Goal: Use online tool/utility: Use online tool/utility

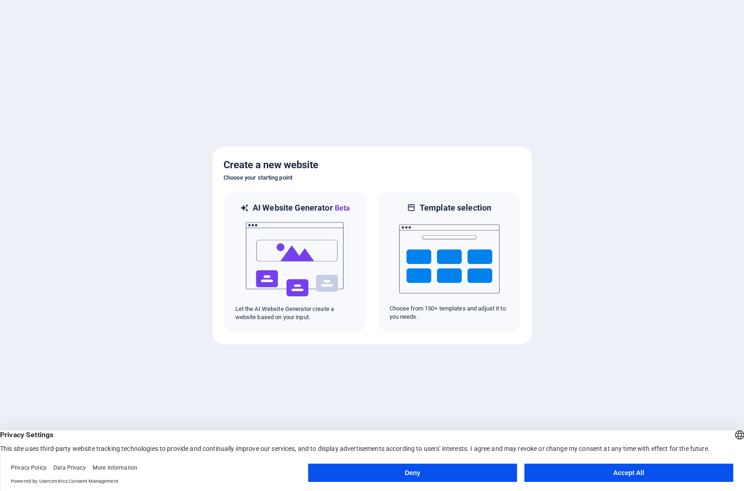
click at [614, 475] on button "Accept All" at bounding box center [628, 473] width 209 height 18
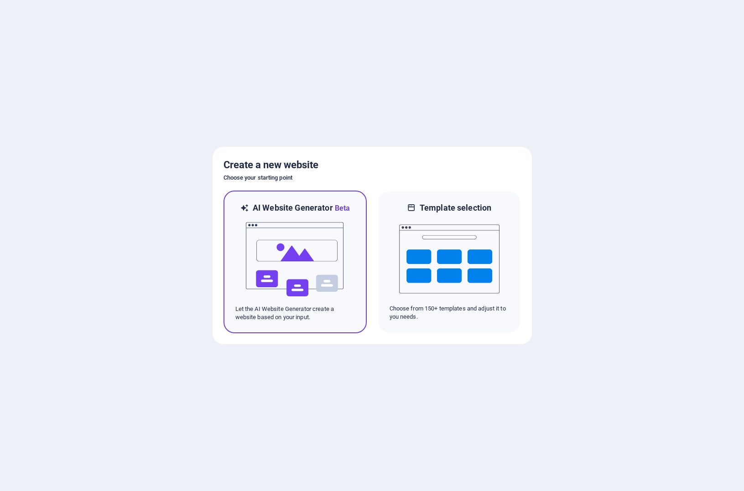
click at [312, 250] on img at bounding box center [295, 259] width 100 height 91
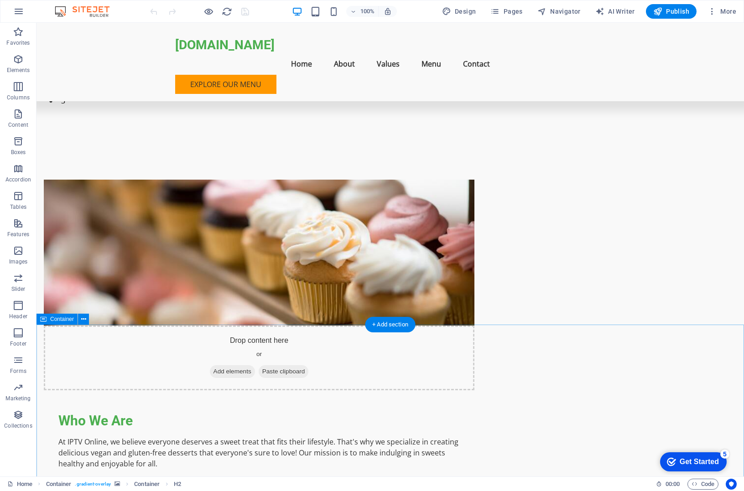
scroll to position [388, 0]
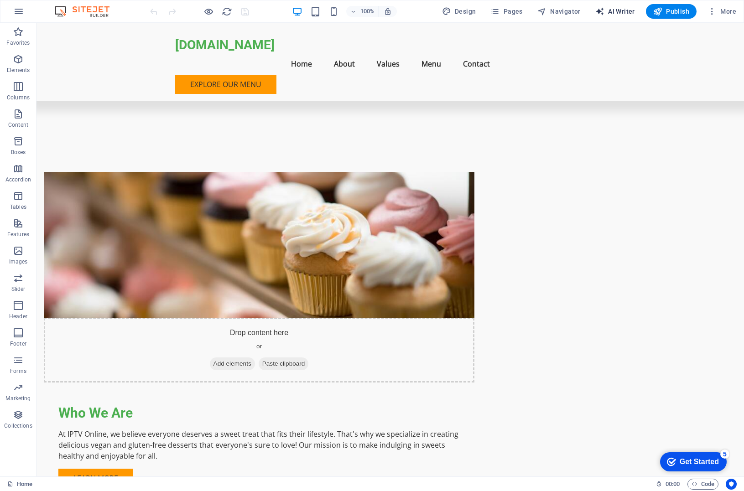
click at [619, 10] on span "AI Writer" at bounding box center [615, 11] width 40 height 9
select select "English"
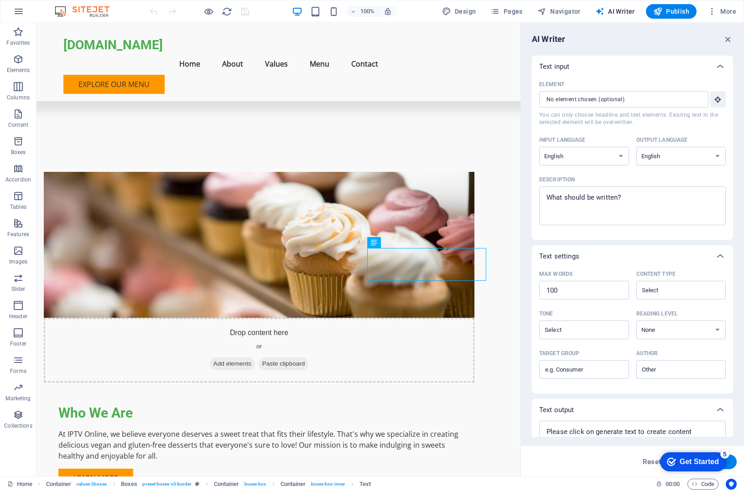
scroll to position [36, 0]
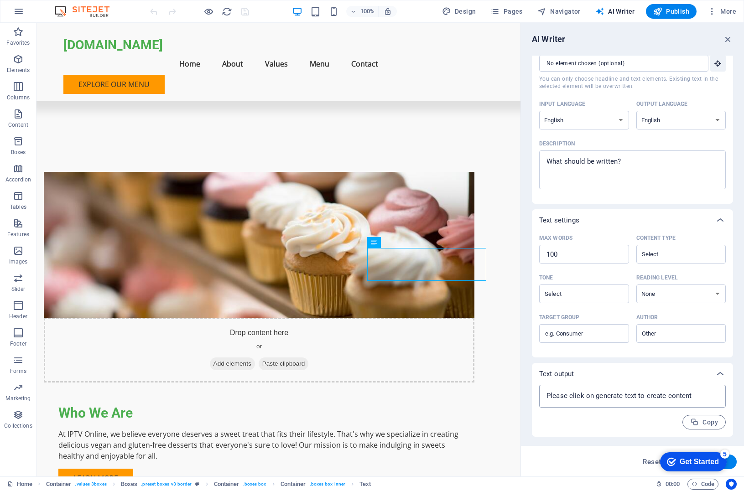
click at [618, 399] on textarea at bounding box center [632, 397] width 177 height 14
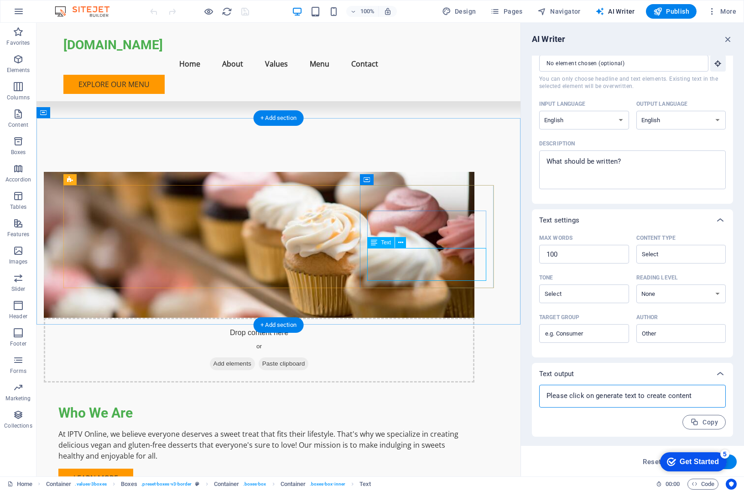
type textarea "x"
click at [385, 244] on span "Text" at bounding box center [386, 242] width 10 height 5
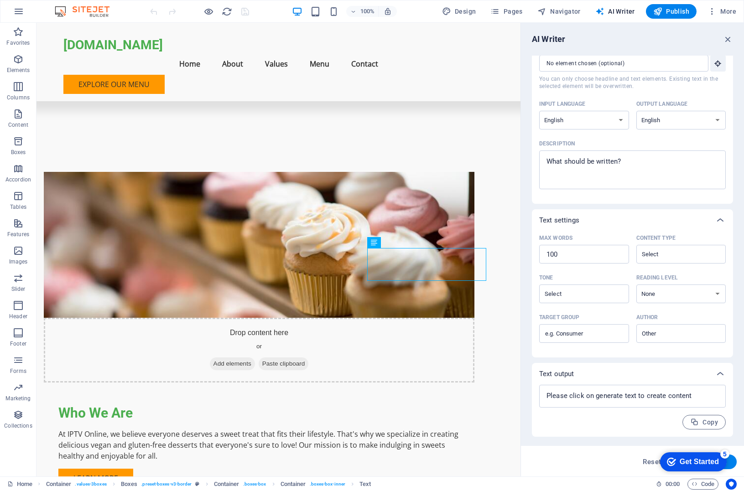
scroll to position [0, 0]
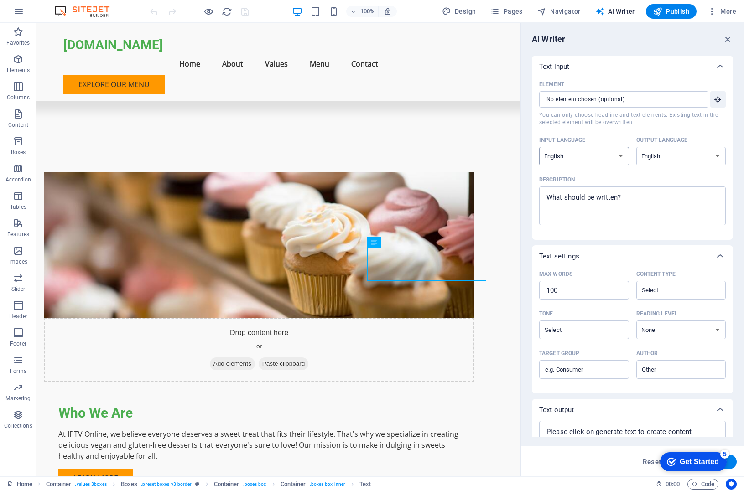
click at [587, 154] on select "Albanian Arabic Armenian Awadhi Azerbaijani Bashkir Basque Belarusian Bengali B…" at bounding box center [584, 156] width 90 height 19
click at [594, 155] on select "Albanian Arabic Armenian Awadhi Azerbaijani Bashkir Basque Belarusian Bengali B…" at bounding box center [584, 156] width 90 height 19
select select "Romanian"
click at [539, 147] on select "Albanian Arabic Armenian Awadhi Azerbaijani Bashkir Basque Belarusian Bengali B…" at bounding box center [584, 156] width 90 height 19
click at [659, 156] on select "Albanian Arabic Armenian Awadhi Azerbaijani Bashkir Basque Belarusian Bengali B…" at bounding box center [681, 156] width 90 height 19
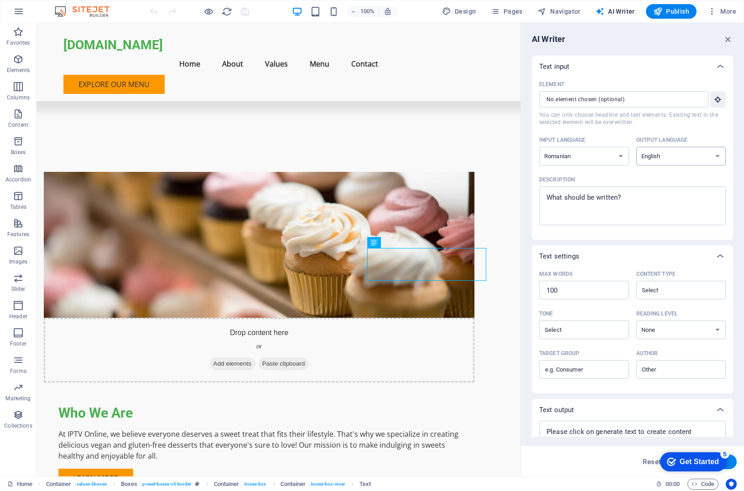
select select "Romanian"
click at [636, 147] on select "Albanian Arabic Armenian Awadhi Azerbaijani Bashkir Basque Belarusian Bengali B…" at bounding box center [681, 156] width 90 height 19
click at [561, 198] on textarea "Description x ​" at bounding box center [632, 206] width 177 height 30
type textarea "x"
click at [593, 102] on input "Element ​ You can only choose headline and text elements. Existing text in the …" at bounding box center [620, 99] width 163 height 16
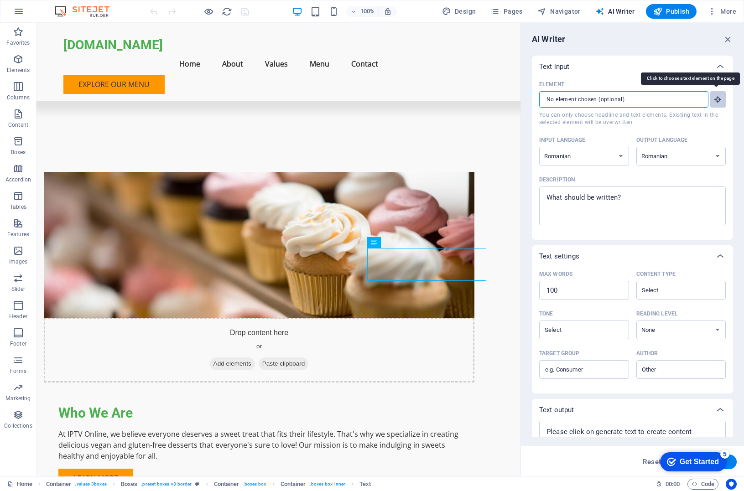
click at [717, 99] on icon "button" at bounding box center [718, 99] width 8 height 8
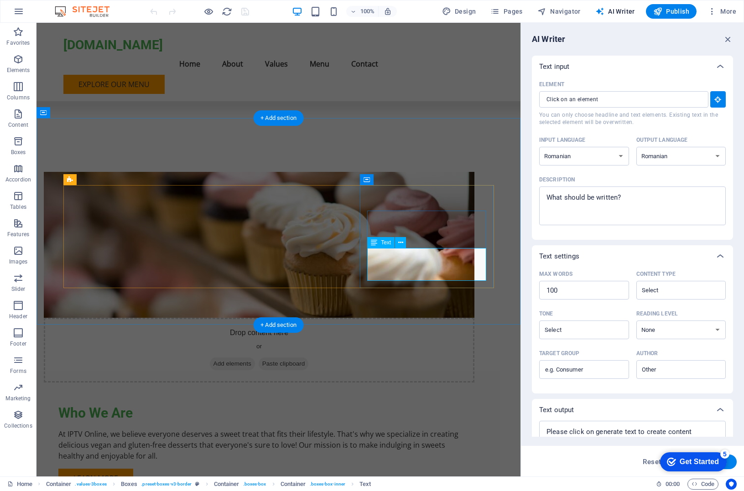
type input "#ed-899429356"
type textarea "x"
type input "12"
type textarea "x"
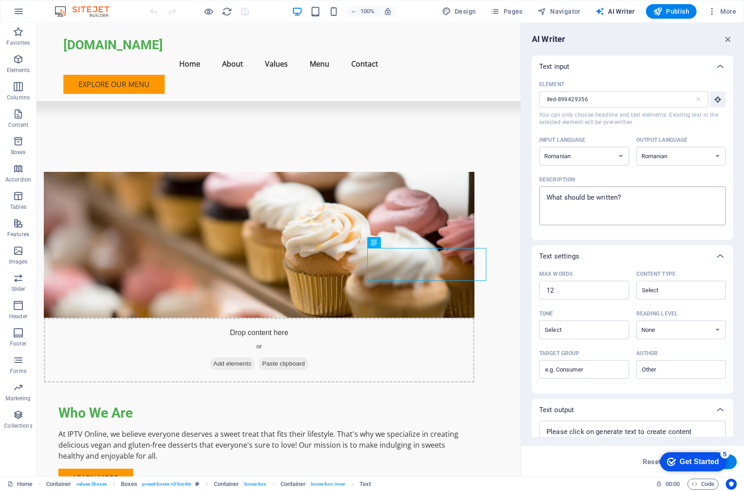
type textarea "x"
click at [594, 200] on textarea "Description x ​" at bounding box center [632, 206] width 177 height 30
drag, startPoint x: 630, startPoint y: 197, endPoint x: 544, endPoint y: 193, distance: 85.9
click at [544, 193] on textarea "Description x ​" at bounding box center [632, 206] width 177 height 30
type textarea "S"
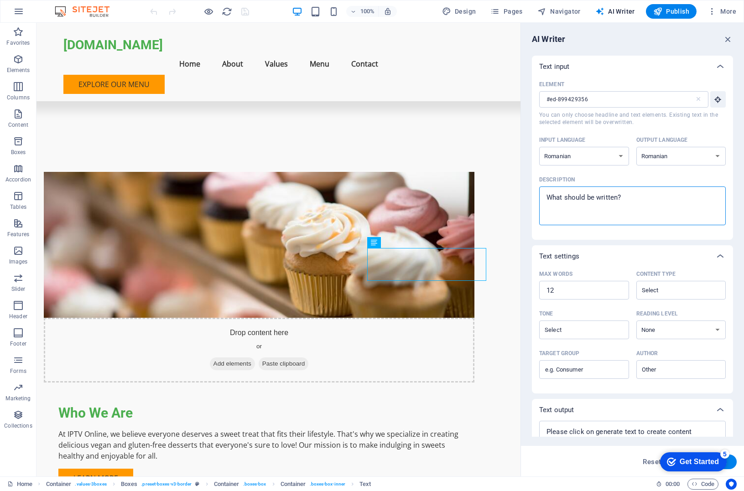
type textarea "x"
type textarea "Sa"
type textarea "x"
type textarea "Sad"
type textarea "x"
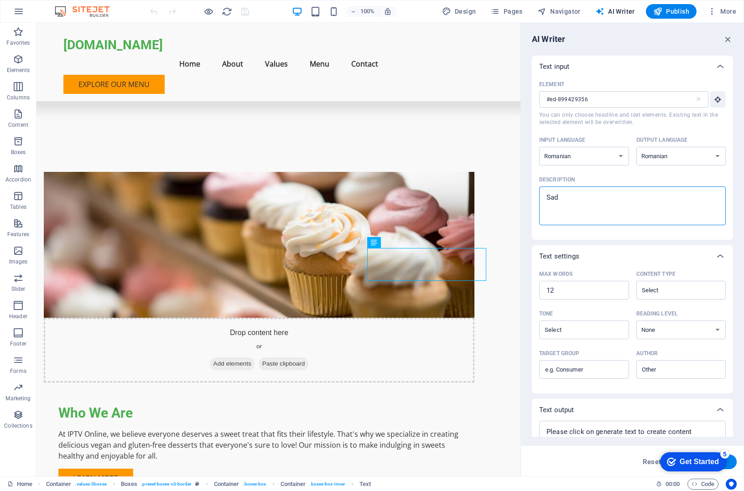
type textarea "Sadi"
type textarea "x"
type textarea "Sadis"
type textarea "x"
type textarea "Sadisf"
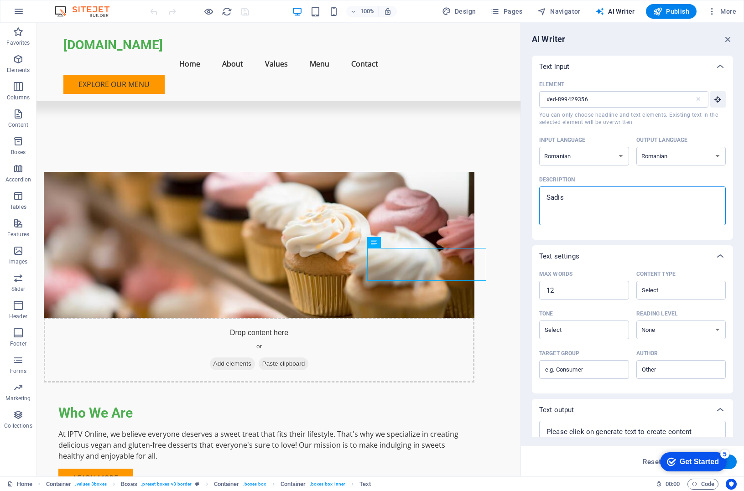
type textarea "x"
type textarea "Sadisfa"
type textarea "x"
type textarea "Sadisfac"
type textarea "x"
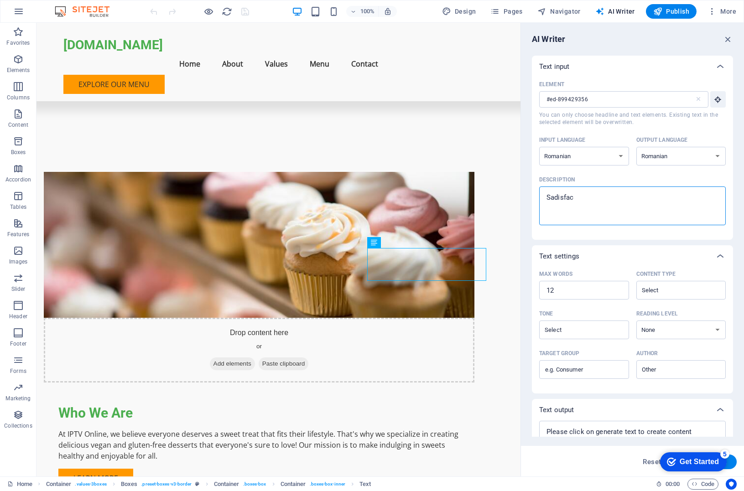
type textarea "Sadisfact"
type textarea "x"
type textarea "Sadisfacti"
type textarea "x"
type textarea "Sadisfactia"
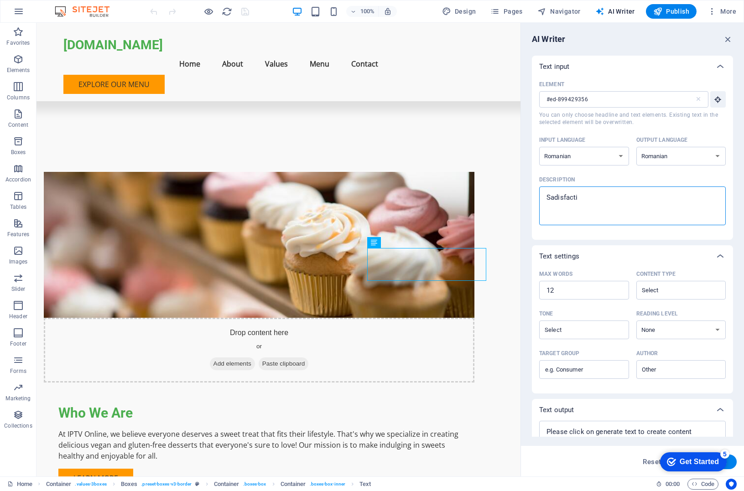
type textarea "x"
type textarea "Sadisfactia"
type textarea "x"
type textarea "Sadisfactia c"
type textarea "x"
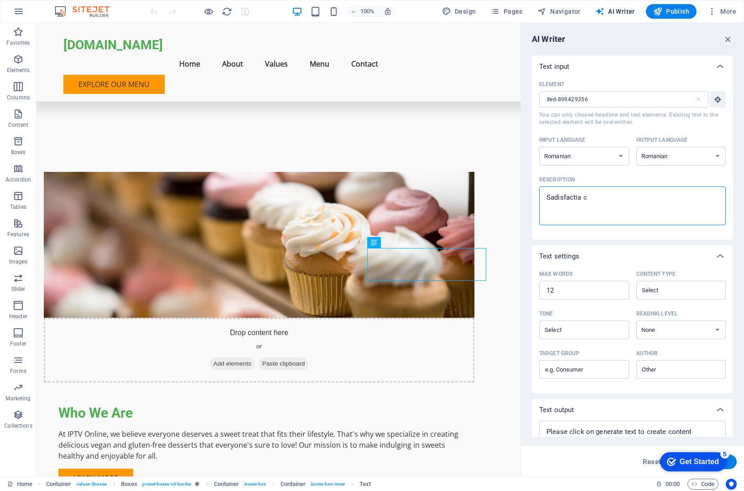
type textarea "Sadisfactia cl"
type textarea "x"
type textarea "Sadisfactia cli"
type textarea "x"
type textarea "Sadisfactia clie"
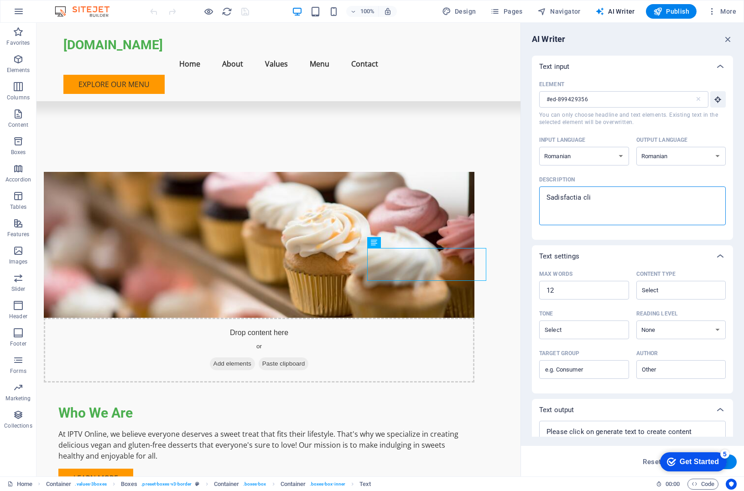
type textarea "x"
type textarea "Sadisfactia clien"
type textarea "x"
type textarea "Sadisfactia client"
type textarea "x"
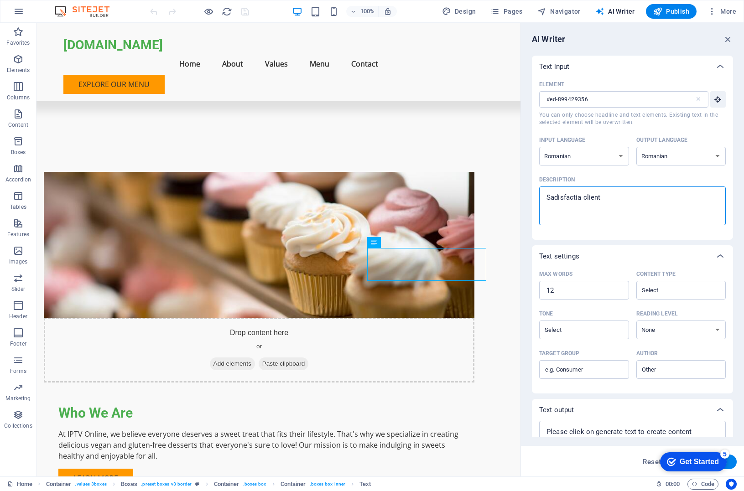
type textarea "Sadisfactia clienti"
type textarea "x"
type textarea "Sadisfactia clientil"
type textarea "x"
type textarea "Sadisfactia clientilo"
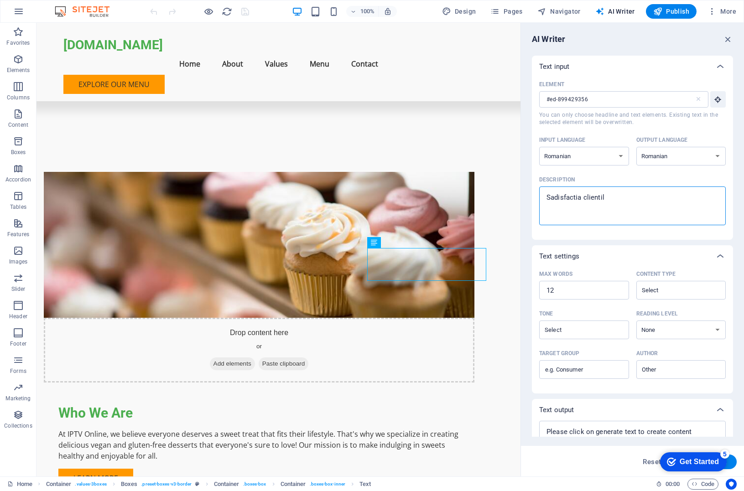
type textarea "x"
type textarea "Sadisfactia clientilor"
type textarea "x"
click at [558, 193] on textarea "Sadisfactia clientilor" at bounding box center [632, 206] width 177 height 30
click at [558, 197] on textarea "Sadisfactia clientilor" at bounding box center [632, 206] width 177 height 30
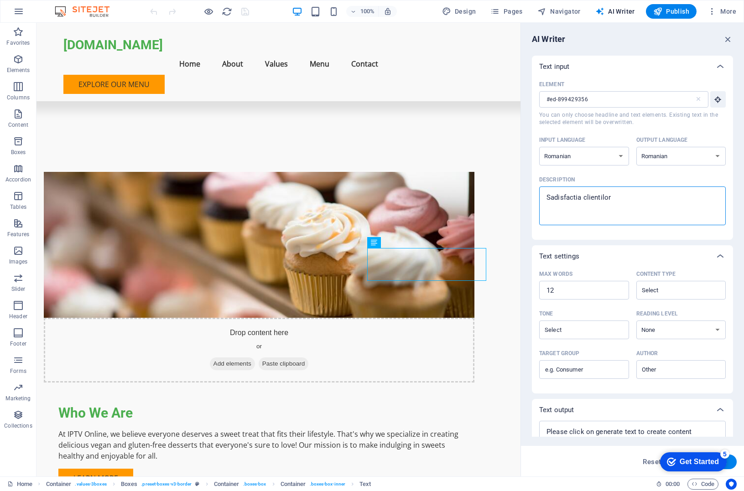
type textarea "Saisfactia clientilor"
type textarea "x"
type textarea "Sadisfactia clientilor"
type textarea "x"
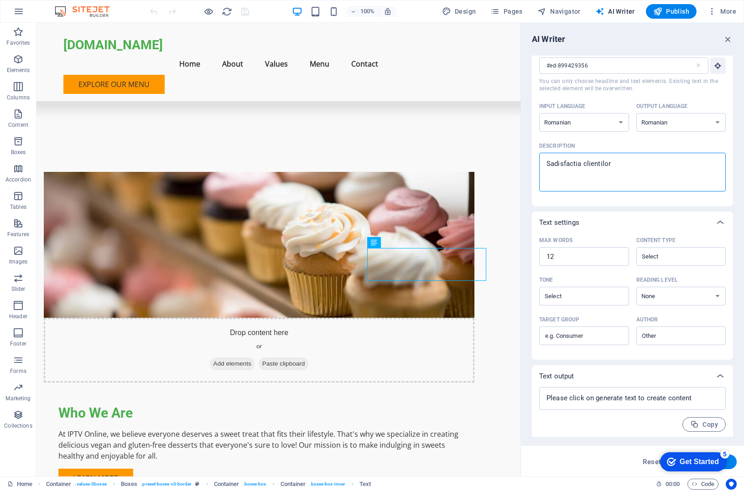
scroll to position [36, 0]
type textarea "Sadisfactia clientilor"
type textarea "x"
click at [578, 396] on textarea at bounding box center [632, 397] width 177 height 14
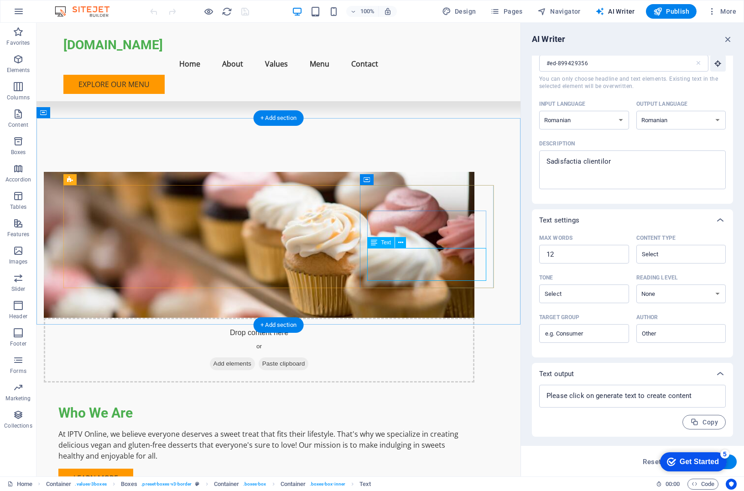
click at [665, 258] on input "Content type ​" at bounding box center [673, 254] width 69 height 13
click at [627, 234] on label "Max words 12 ​" at bounding box center [584, 247] width 90 height 32
click at [627, 245] on input "12" at bounding box center [584, 254] width 90 height 18
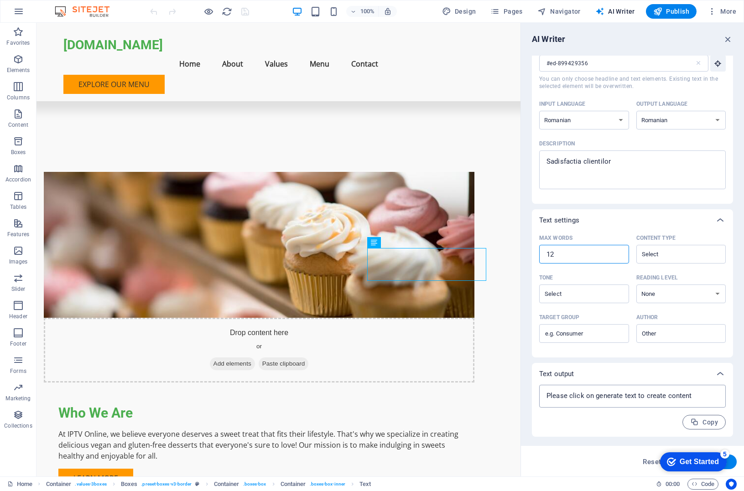
click at [666, 401] on textarea at bounding box center [632, 397] width 177 height 14
type textarea "x"
click at [701, 422] on span "Copy" at bounding box center [704, 422] width 28 height 9
type textarea "x"
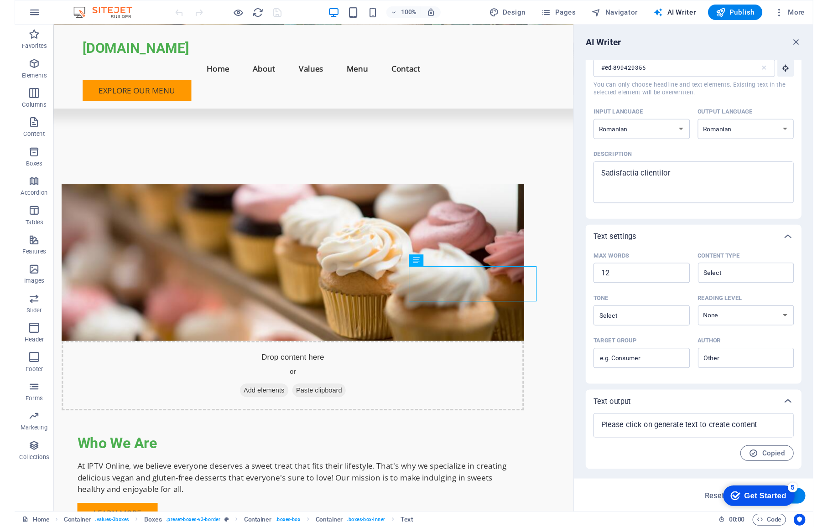
scroll to position [0, 0]
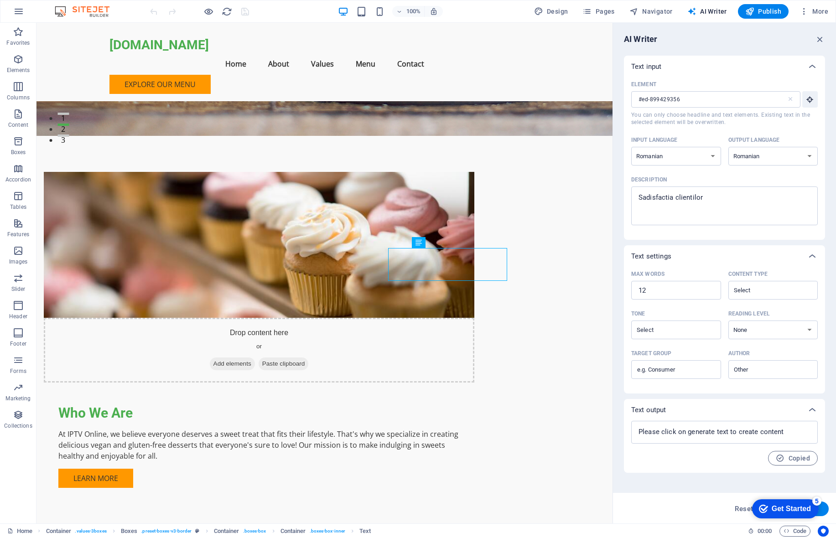
type textarea "x"
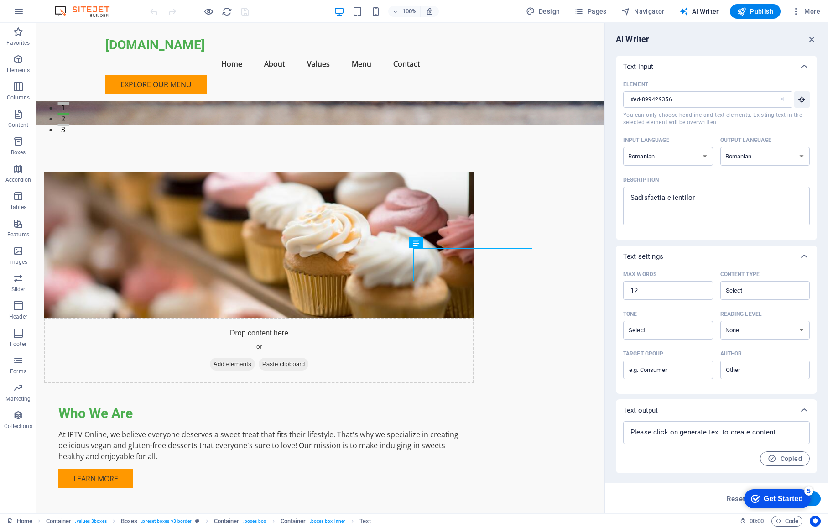
type textarea "x"
click at [744, 491] on button "Generate text" at bounding box center [788, 498] width 63 height 15
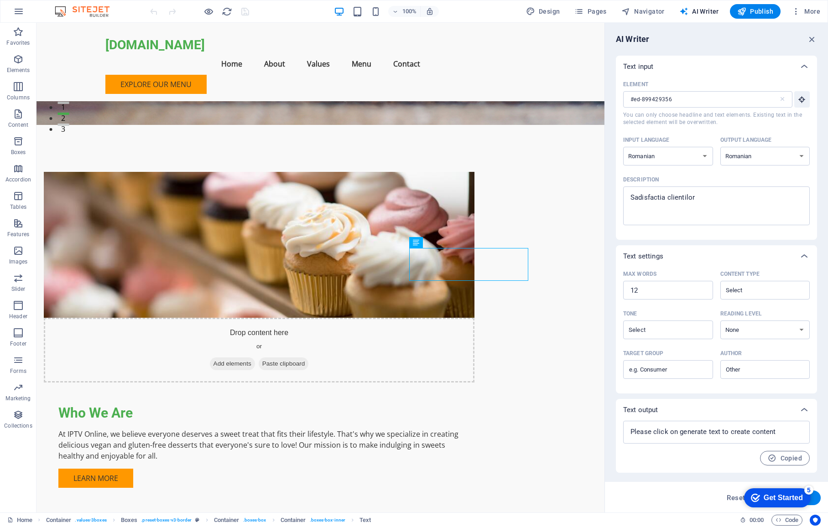
type textarea "x"
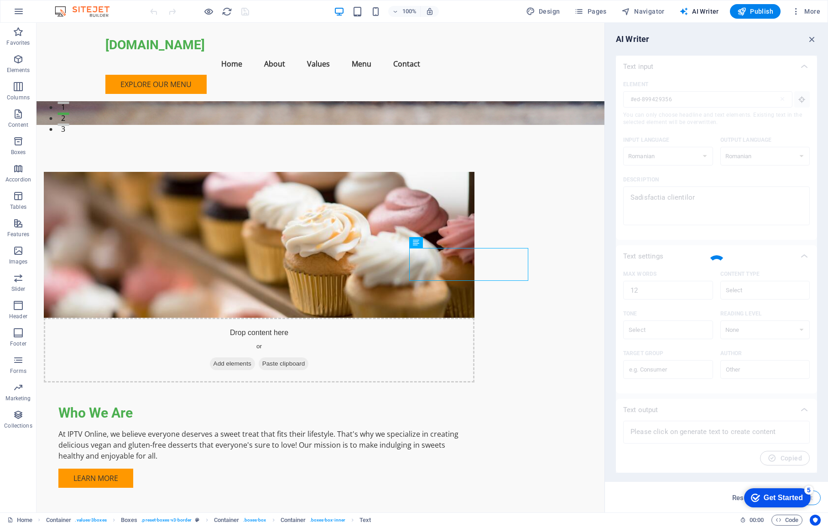
type textarea "x"
type textarea "Satisfacția clienților este prioritatea noastră principală."
type textarea "x"
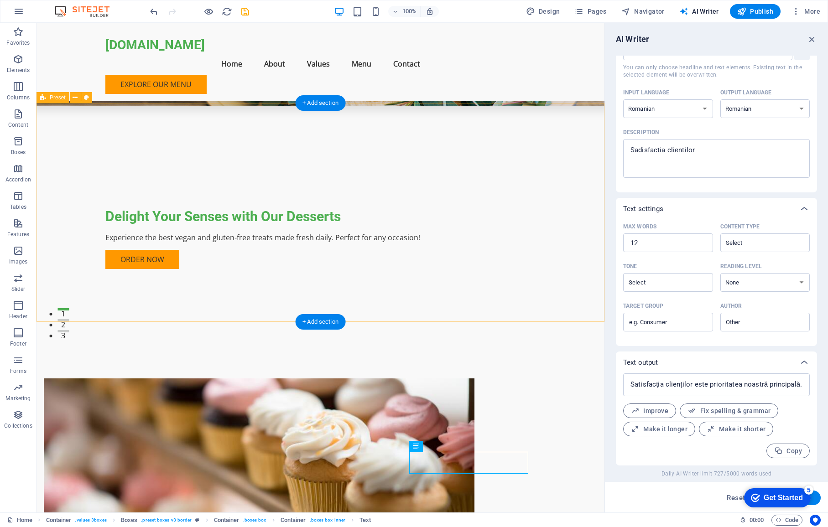
scroll to position [180, 0]
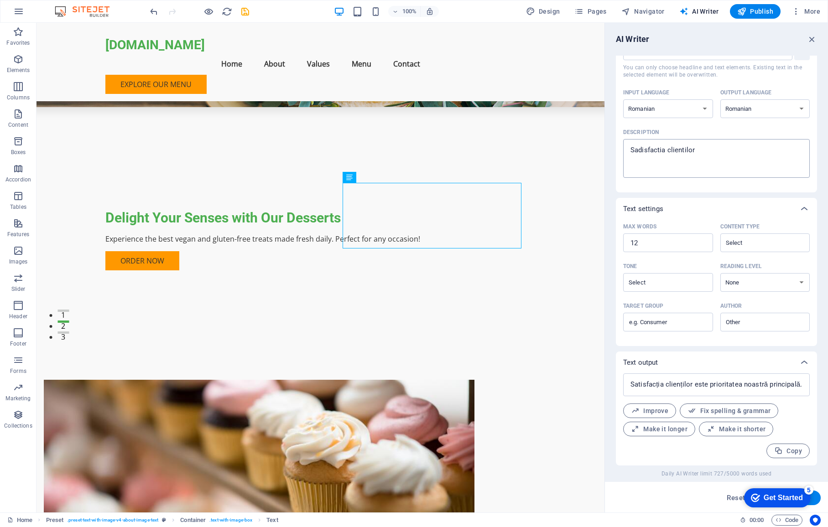
scroll to position [0, 0]
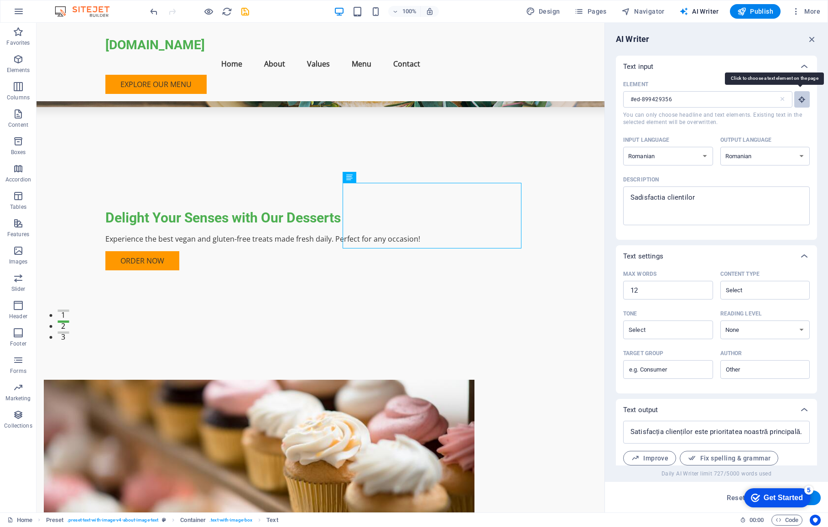
click at [744, 97] on icon "button" at bounding box center [802, 99] width 8 height 8
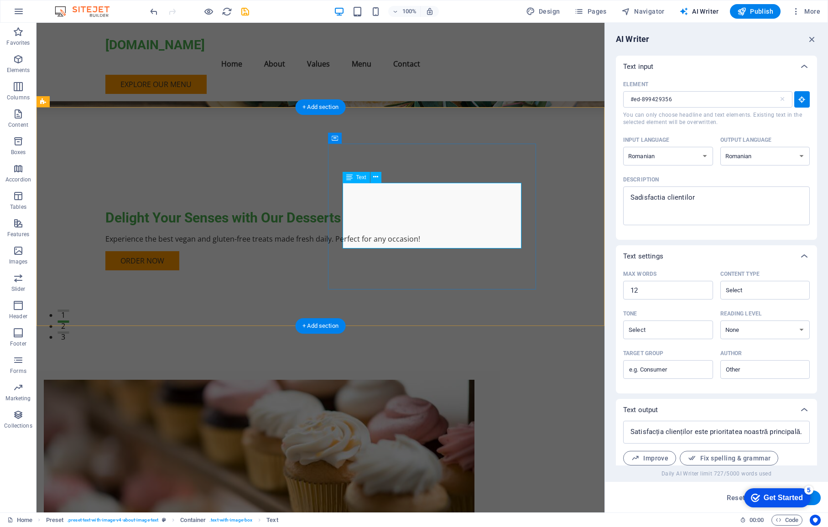
type input "#ed-899429275"
type textarea "x"
type input "43"
type textarea "x"
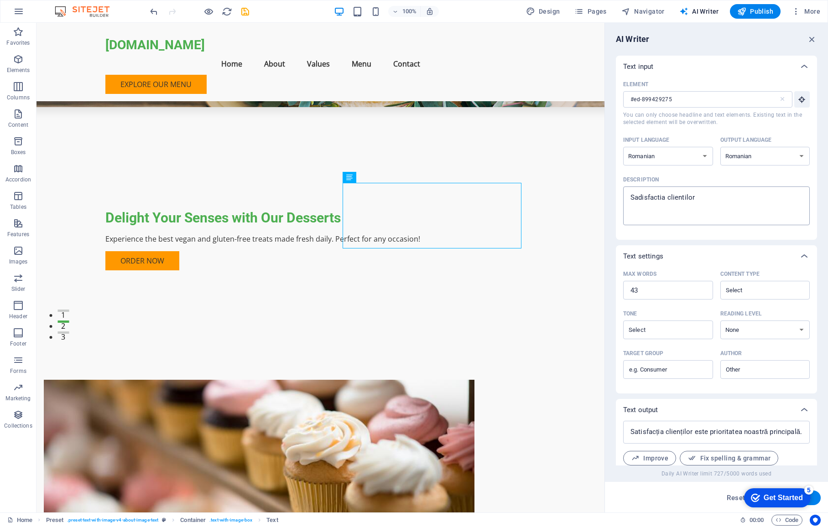
type textarea "x"
drag, startPoint x: 714, startPoint y: 198, endPoint x: 628, endPoint y: 195, distance: 86.3
click at [628, 195] on textarea "Sadisfactia clientilor" at bounding box center [716, 206] width 177 height 30
type textarea "C"
type textarea "x"
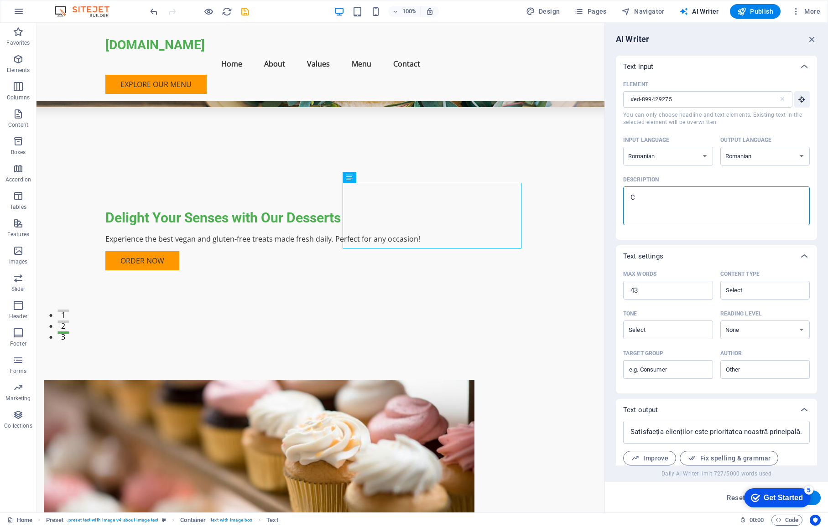
type textarea "Ca"
type textarea "x"
type textarea "Cat"
type textarea "x"
type textarea "Cate"
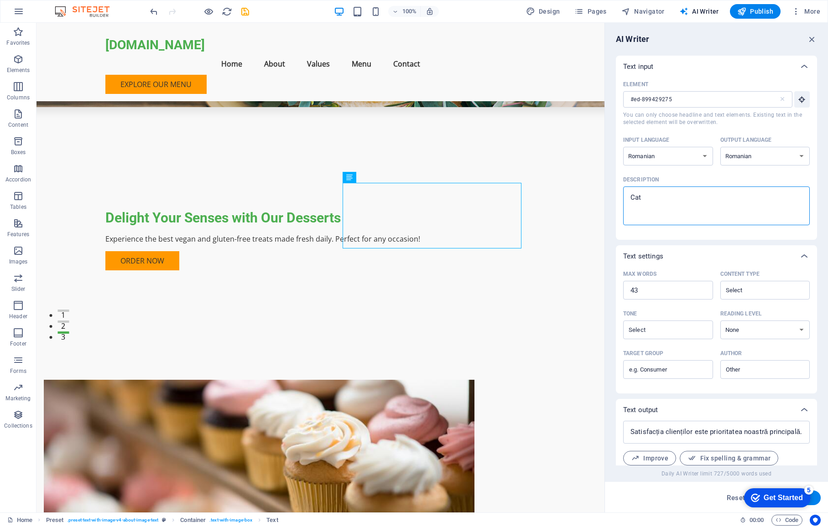
type textarea "x"
type textarea "Catev"
type textarea "x"
type textarea "Cateva"
type textarea "x"
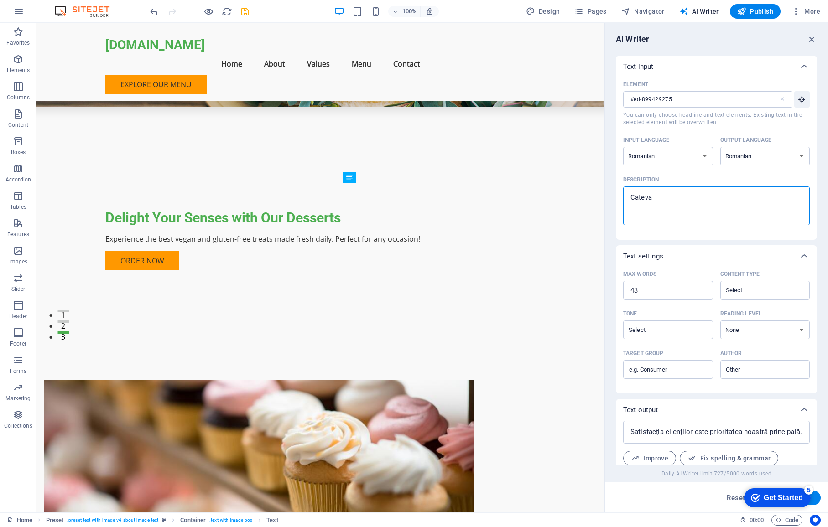
type textarea "Cateva"
type textarea "x"
type textarea "Cateva c"
type textarea "x"
type textarea "Cateva cu"
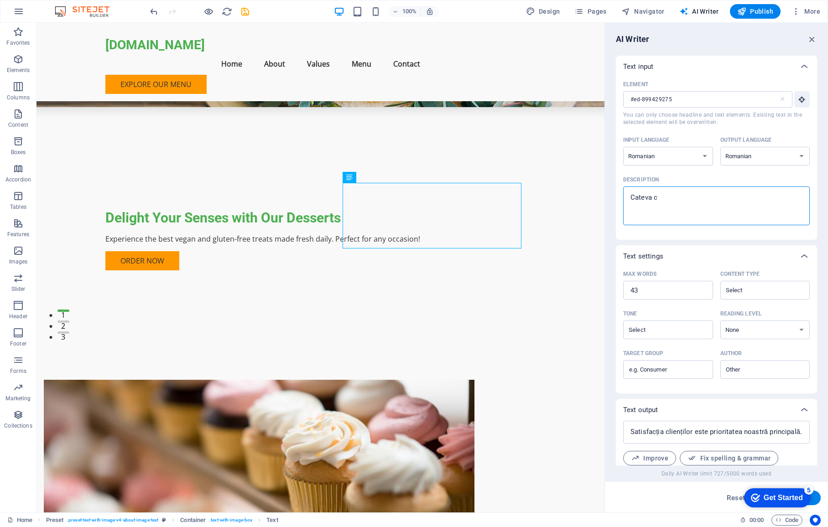
type textarea "x"
type textarea "Cateva cuv"
type textarea "x"
type textarea "Cateva cuvi"
type textarea "x"
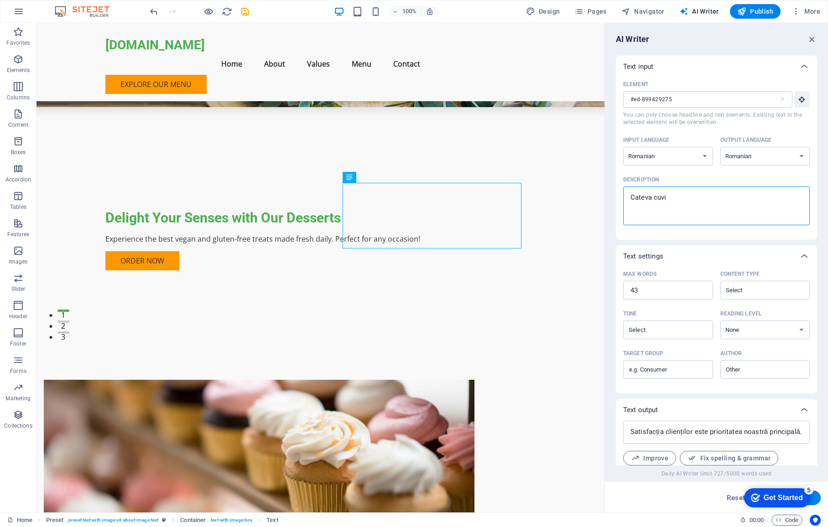
type textarea "[PERSON_NAME]"
type textarea "x"
type textarea "Cateva cuvint"
type textarea "x"
type textarea "Cateva cuvinte"
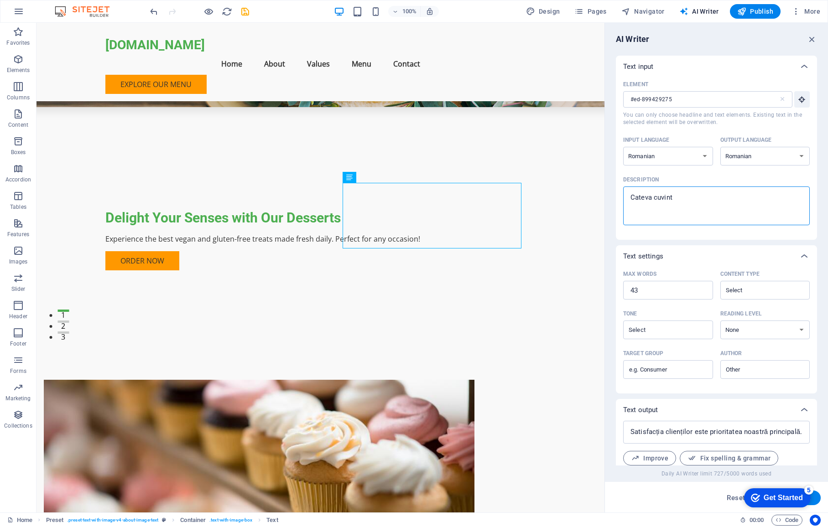
type textarea "x"
type textarea "Cateva cuvinte"
type textarea "x"
type textarea "Cateva cuvinte d"
type textarea "x"
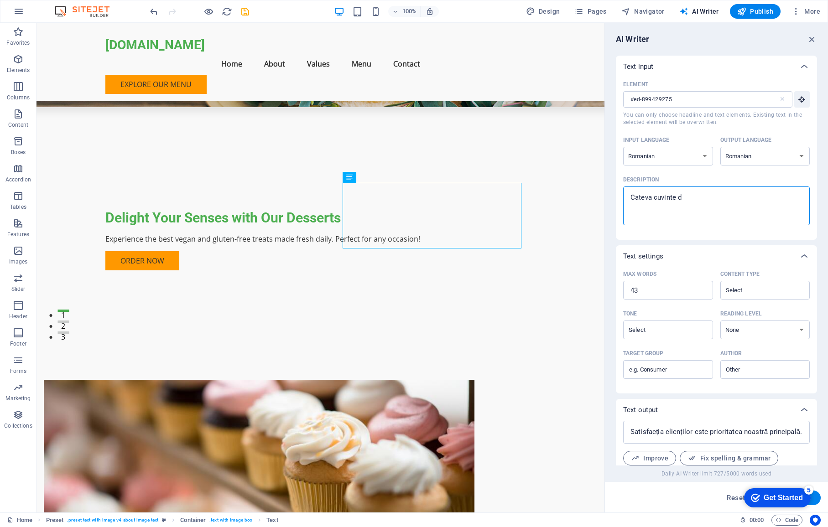
type textarea "Cateva cuvinte de"
type textarea "x"
type textarea "Cateva cuvinte des"
type textarea "x"
type textarea "Cateva cuvinte desp"
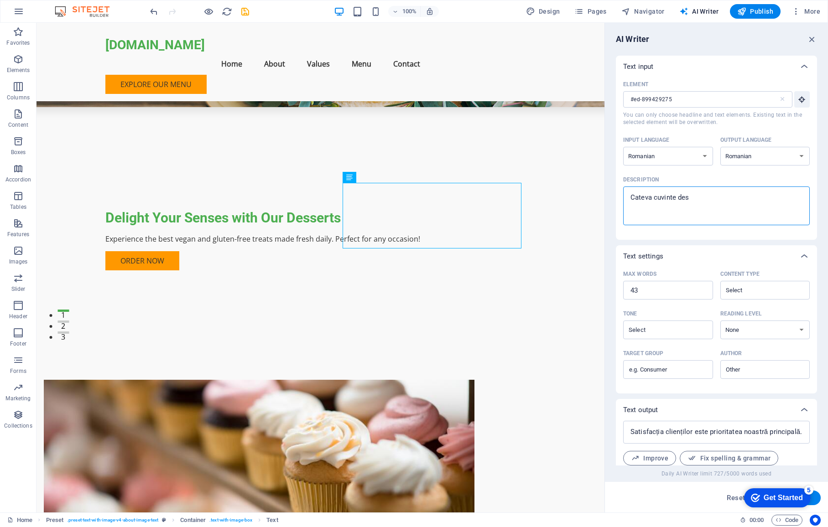
type textarea "x"
type textarea "Cateva cuvinte despr"
type textarea "x"
type textarea "Cateva cuvinte despre"
type textarea "x"
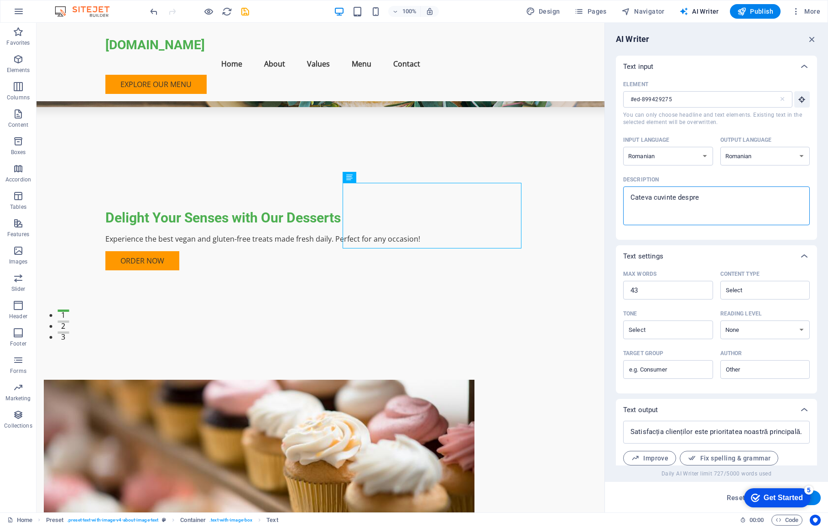
type textarea "Cateva cuvinte despre"
type textarea "x"
type textarea "Cateva cuvinte despre n"
type textarea "x"
type textarea "Cateva cuvinte despre no"
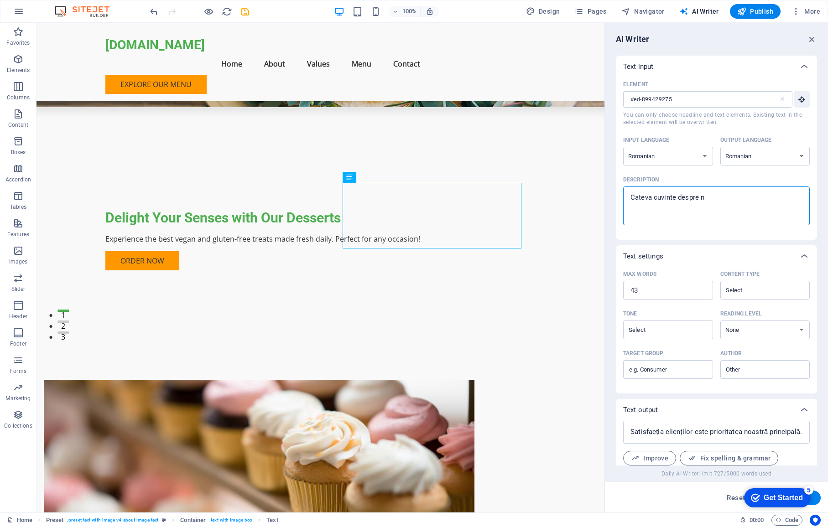
type textarea "x"
type textarea "Cateva cuvinte despre noi"
type textarea "x"
type textarea "Cateva cuvinte despre noi,"
type textarea "x"
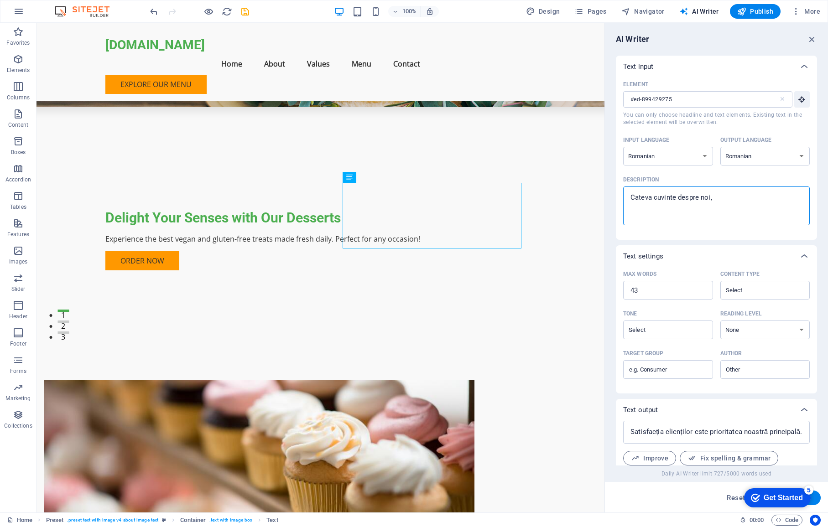
type textarea "Cateva cuvinte despre noi,"
type textarea "x"
type textarea "Cateva cuvinte despre noi, d"
type textarea "x"
type textarea "Cateva cuvinte despre noi, de"
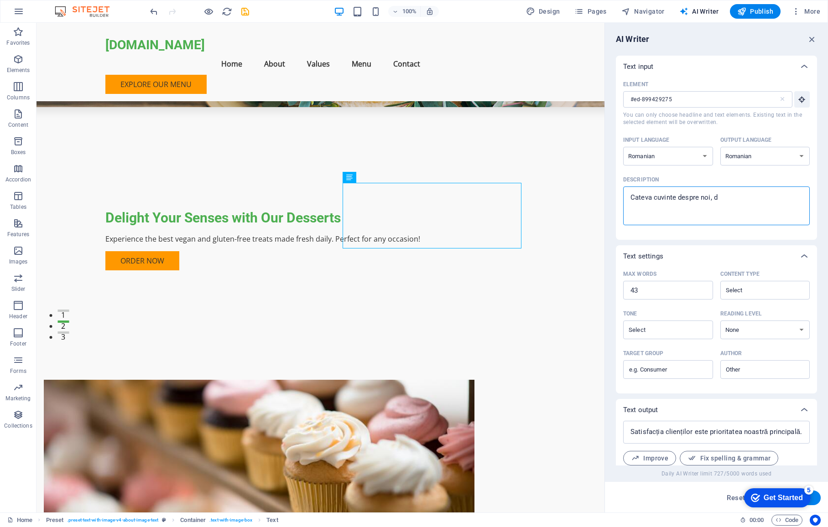
type textarea "x"
type textarea "Cateva cuvinte despre noi, des"
type textarea "x"
type textarea "Cateva cuvinte despre noi, desp"
type textarea "x"
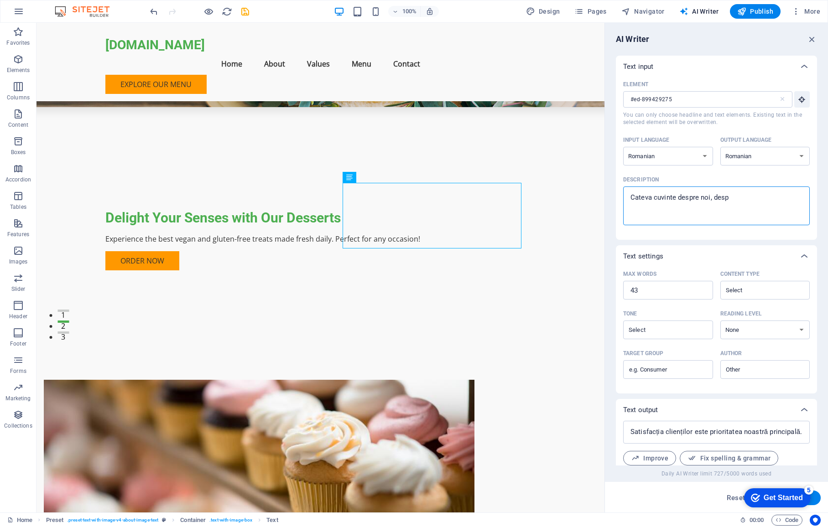
type textarea "Cateva cuvinte despre noi, despr"
type textarea "x"
type textarea "Cateva cuvinte despre noi, despre"
type textarea "x"
type textarea "Cateva cuvinte despre noi, despre"
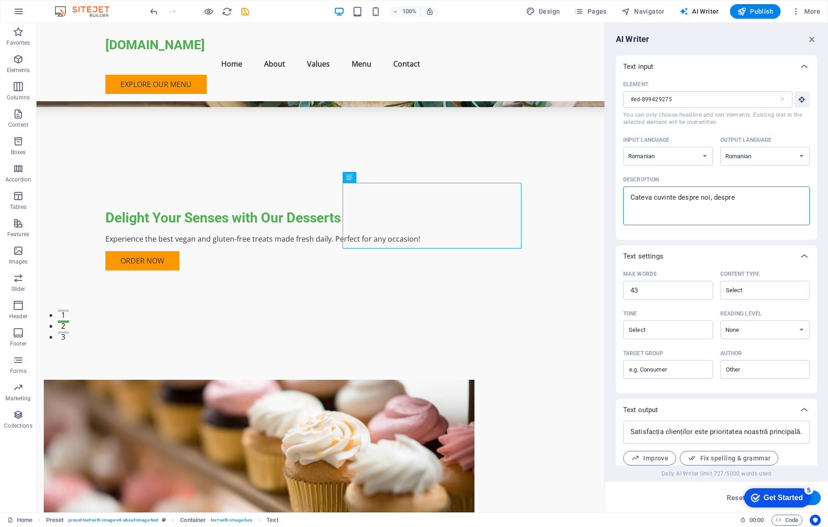
type textarea "x"
type textarea "Cateva cuvinte despre noi, despre f"
type textarea "x"
type textarea "Cateva cuvinte despre noi, despre fa"
type textarea "x"
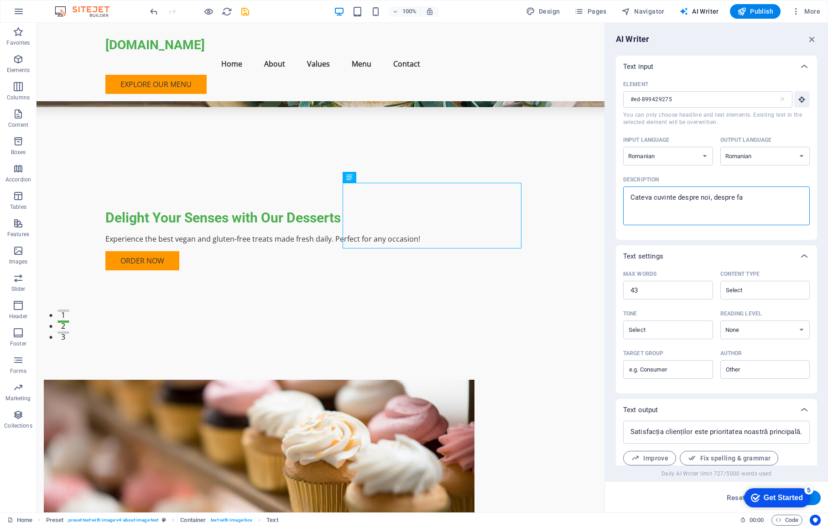
type textarea "Cateva cuvinte despre noi, despre fap"
type textarea "x"
type textarea "Cateva cuvinte despre noi, despre fapt"
type textarea "x"
type textarea "Cateva cuvinte despre noi, despre faptu"
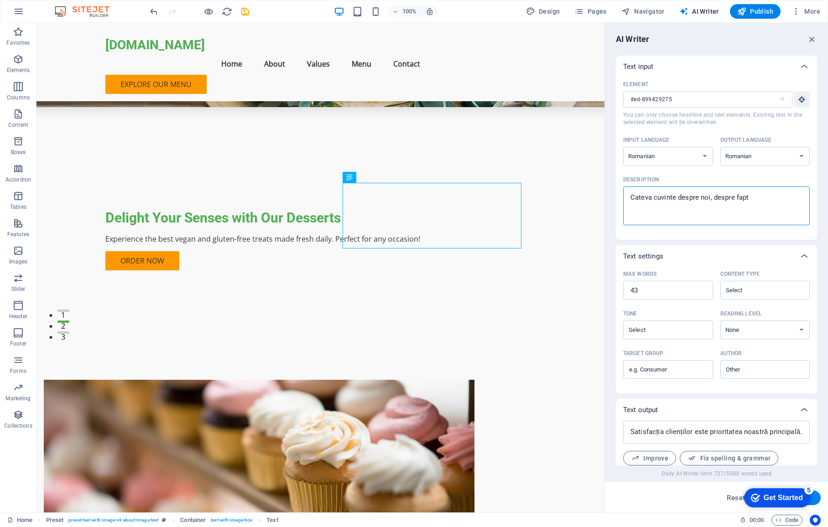
type textarea "x"
type textarea "Cateva cuvinte despre noi, despre faptul"
type textarea "x"
type textarea "Cateva cuvinte despre noi, despre faptul"
type textarea "x"
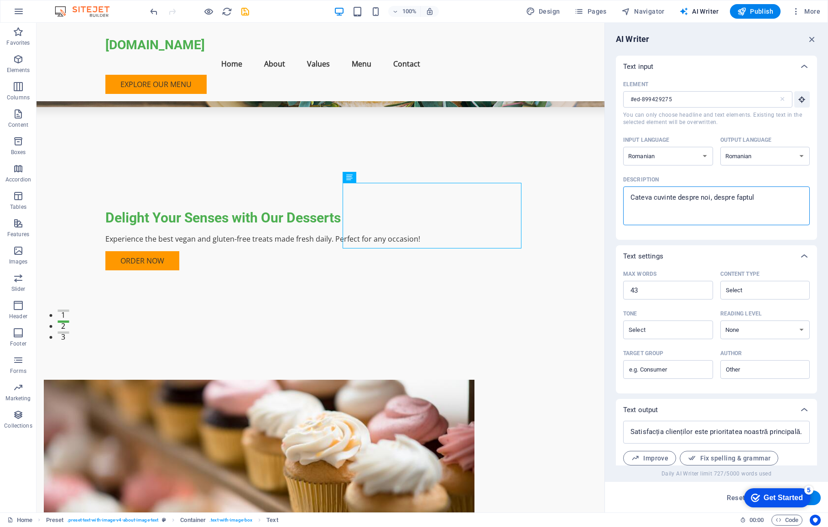
type textarea "Cateva cuvinte despre noi, despre faptul c"
type textarea "x"
type textarea "Cateva cuvinte despre noi, despre faptul ca"
type textarea "x"
type textarea "Cateva cuvinte despre noi, despre faptul ca"
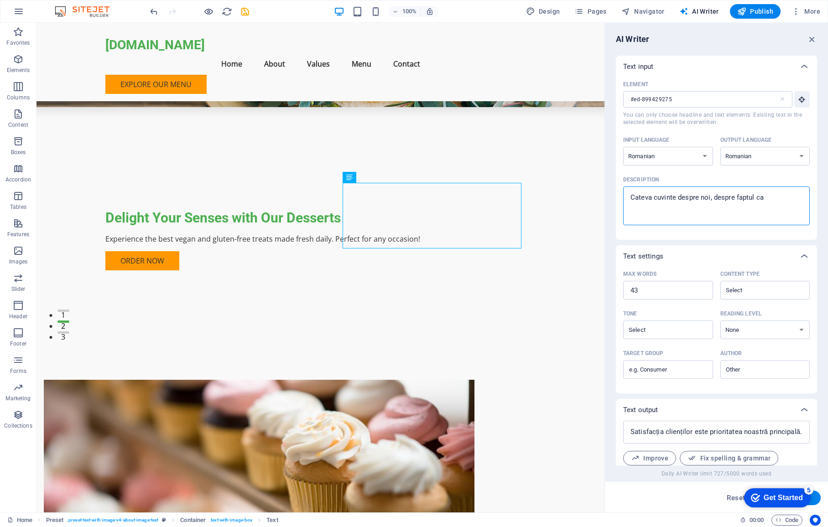
type textarea "x"
type textarea "Cateva cuvinte despre noi, despre faptul ca i"
type textarea "x"
type textarea "Cateva cuvinte despre noi, despre faptul ca in"
type textarea "x"
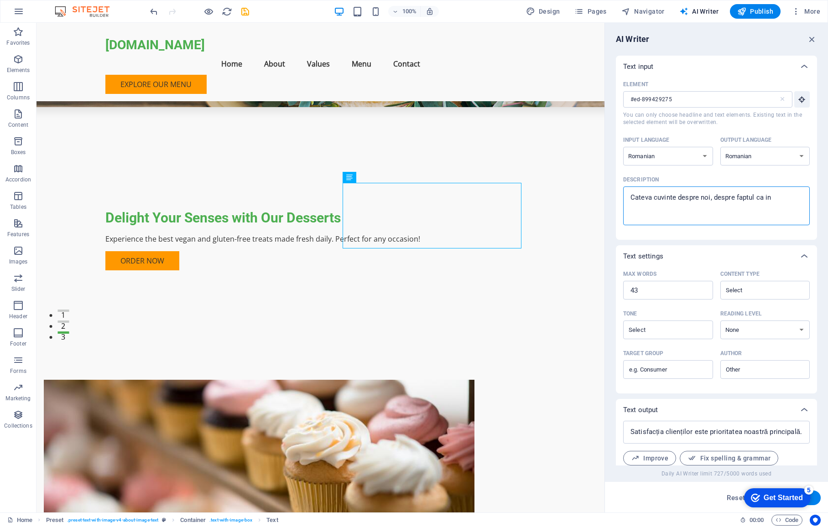
type textarea "Cateva cuvinte despre noi, despre faptul ca inc"
type textarea "x"
type textarea "Cateva cuvinte despre noi, despre faptul ca ince"
type textarea "x"
type textarea "Cateva cuvinte despre noi, despre faptul ca incer"
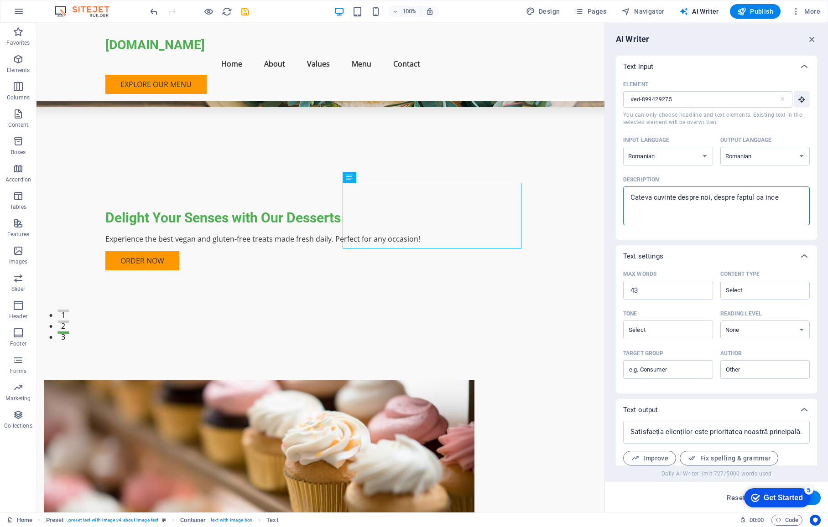
type textarea "x"
type textarea "Cateva cuvinte despre noi, despre faptul ca incerc"
type textarea "x"
type textarea "Cateva cuvinte despre noi, despre faptul ca incerca"
type textarea "x"
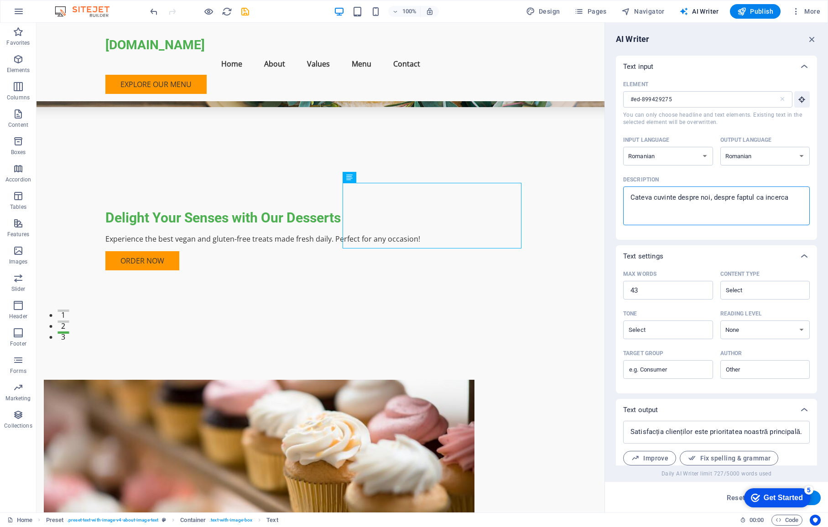
type textarea "Cateva cuvinte despre noi, despre faptul ca incercam"
type textarea "x"
type textarea "Cateva cuvinte despre noi, despre faptul ca incercam"
type textarea "x"
type textarea "Cateva cuvinte despre noi, despre faptul ca incercam s"
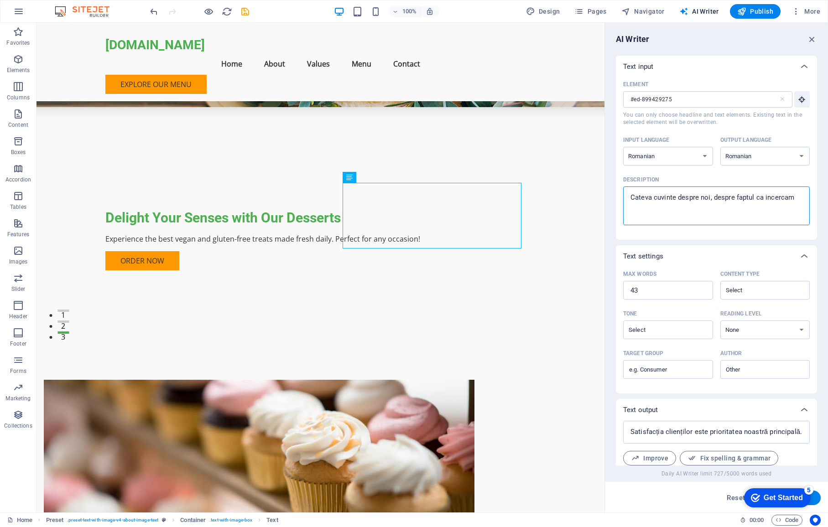
type textarea "x"
type textarea "Cateva cuvinte despre noi, despre faptul ca incercam sa"
type textarea "x"
type textarea "Cateva cuvinte despre noi, despre faptul ca incercam sa"
type textarea "x"
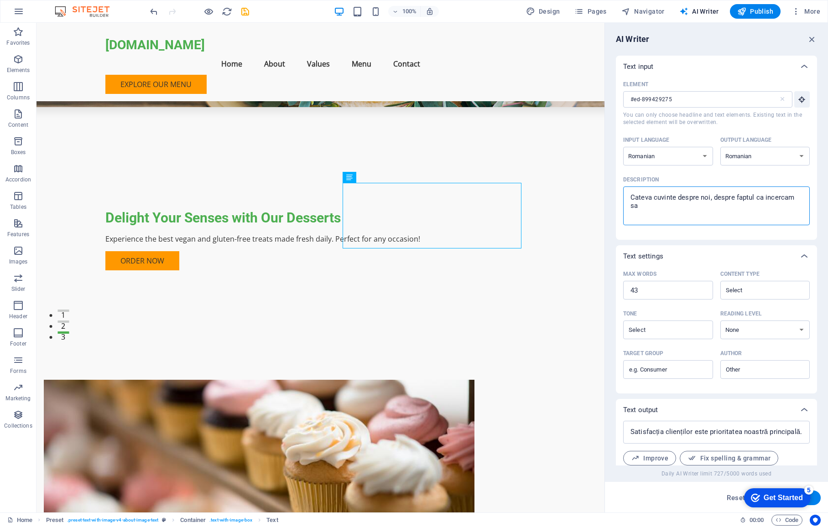
type textarea "Cateva cuvinte despre noi, despre faptul ca incercam sa f"
type textarea "x"
type textarea "Cateva cuvinte despre noi, despre faptul ca incercam sa fa"
type textarea "x"
type textarea "Cateva cuvinte despre noi, despre faptul ca incercam sa fac"
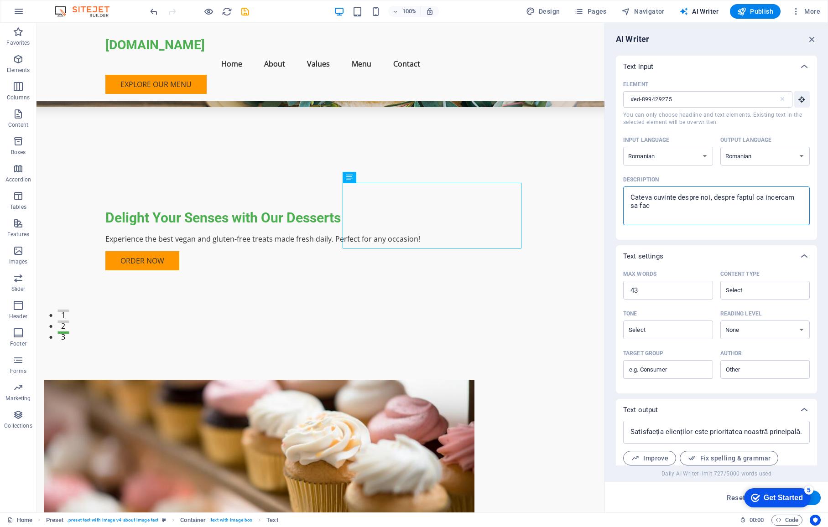
type textarea "x"
type textarea "Cateva cuvinte despre noi, despre faptul ca incercam sa face"
type textarea "x"
click at [744, 491] on button "Generate text" at bounding box center [788, 498] width 63 height 15
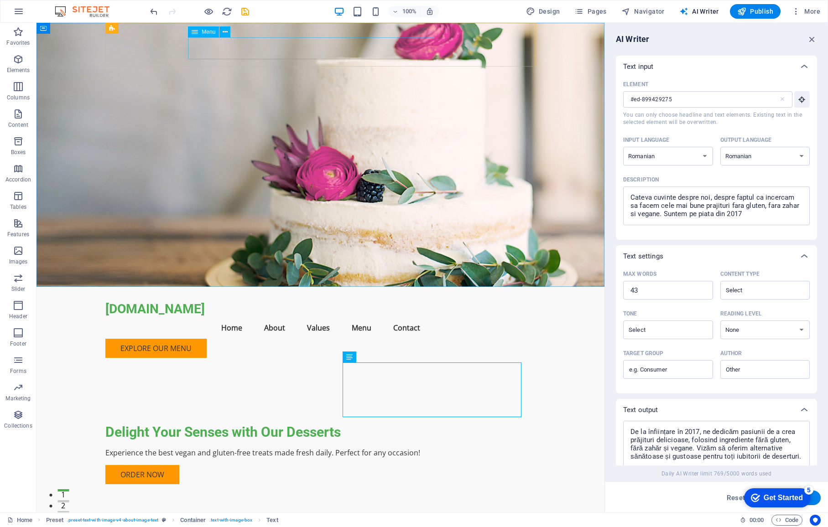
click at [208, 32] on span "Menu" at bounding box center [209, 31] width 14 height 5
click at [221, 317] on nav "Home About Values Menu Contact" at bounding box center [320, 328] width 431 height 22
click at [206, 31] on span "Menu" at bounding box center [209, 31] width 14 height 5
click at [199, 32] on div "Menu" at bounding box center [203, 31] width 31 height 11
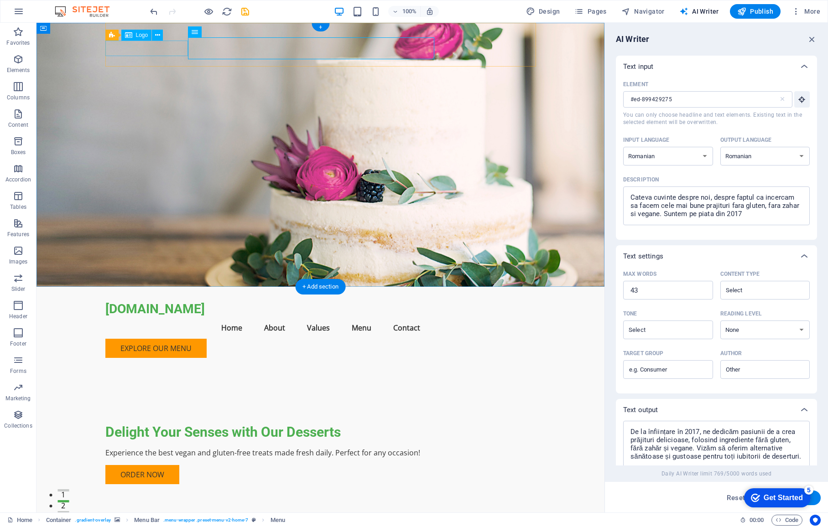
click at [163, 302] on div "[DOMAIN_NAME]" at bounding box center [320, 310] width 431 height 16
click at [156, 302] on div "[DOMAIN_NAME]" at bounding box center [320, 310] width 431 height 16
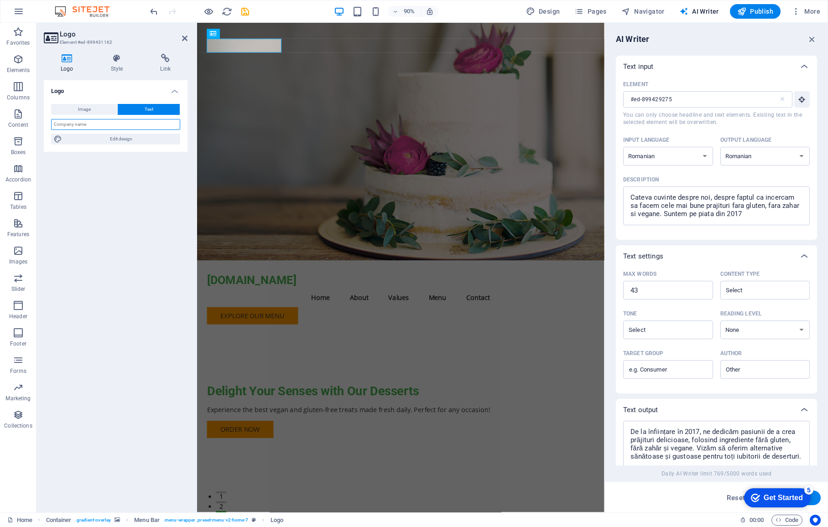
click at [88, 126] on input "text" at bounding box center [115, 124] width 129 height 11
drag, startPoint x: 127, startPoint y: 154, endPoint x: 136, endPoint y: 154, distance: 8.7
click at [127, 154] on div "Logo Image Text Drag files here, click to choose files or select files from Fil…" at bounding box center [116, 292] width 144 height 425
click at [116, 57] on icon at bounding box center [117, 58] width 46 height 9
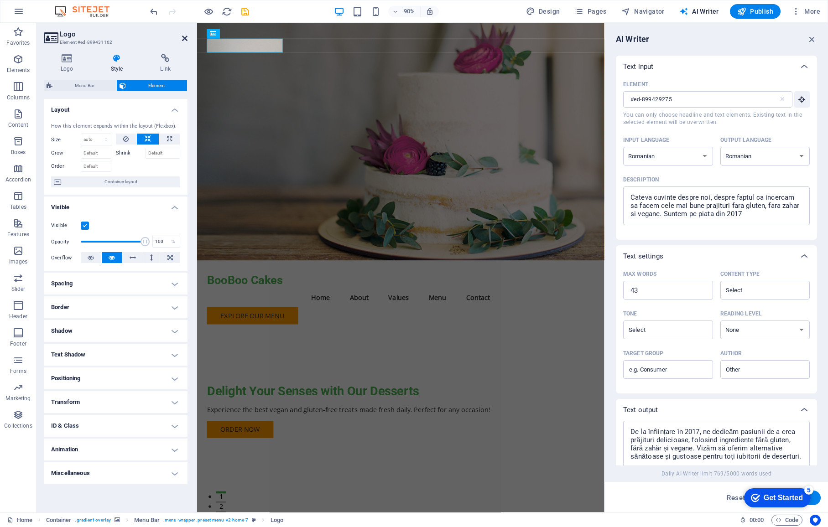
drag, startPoint x: 185, startPoint y: 37, endPoint x: 148, endPoint y: 15, distance: 43.0
click at [185, 37] on icon at bounding box center [184, 38] width 5 height 7
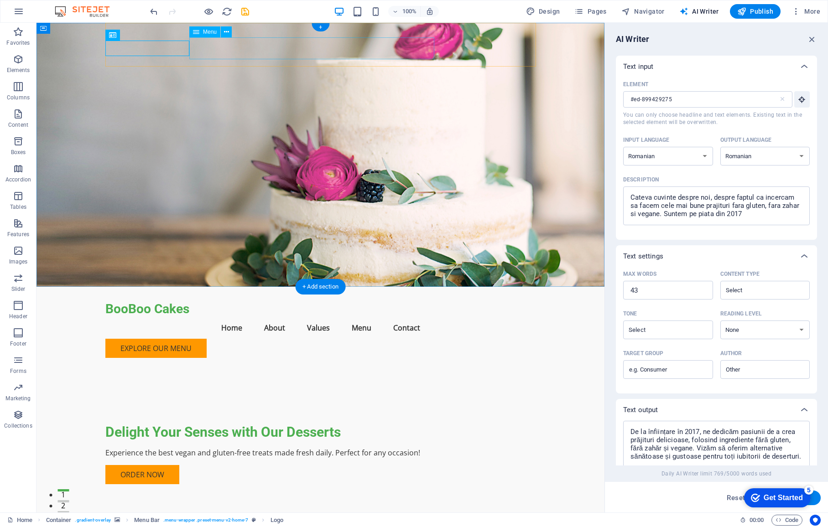
click at [225, 317] on nav "Home About Values Menu Contact" at bounding box center [320, 328] width 431 height 22
drag, startPoint x: 225, startPoint y: 46, endPoint x: 68, endPoint y: 48, distance: 157.4
click at [225, 317] on nav "Home About Values Menu Contact" at bounding box center [320, 328] width 431 height 22
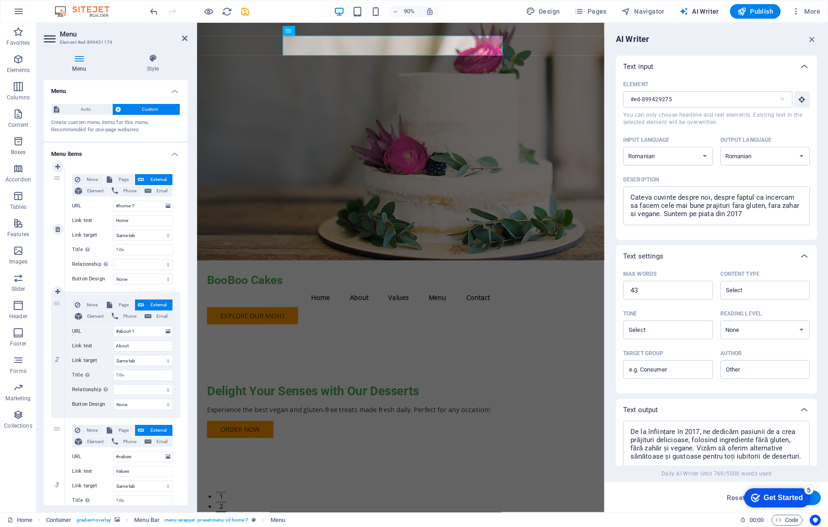
click at [154, 180] on span "External" at bounding box center [158, 179] width 23 height 11
click at [84, 108] on span "Auto" at bounding box center [85, 109] width 47 height 11
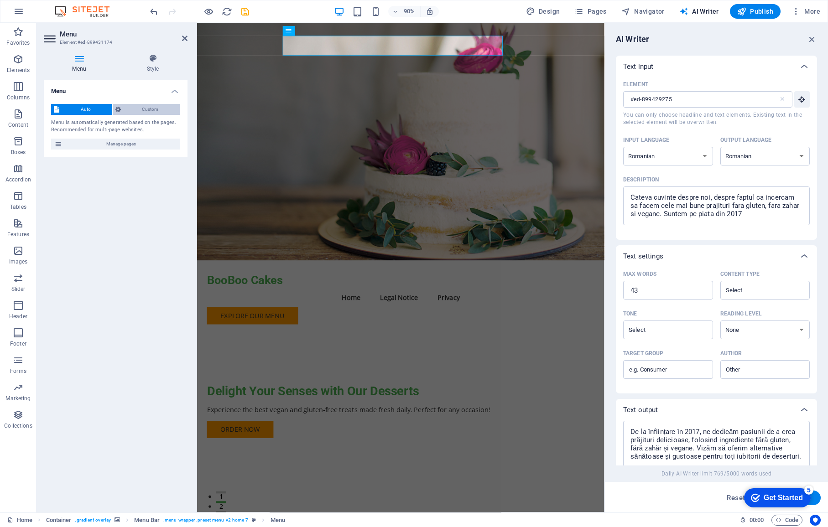
click at [136, 110] on span "Custom" at bounding box center [151, 109] width 54 height 11
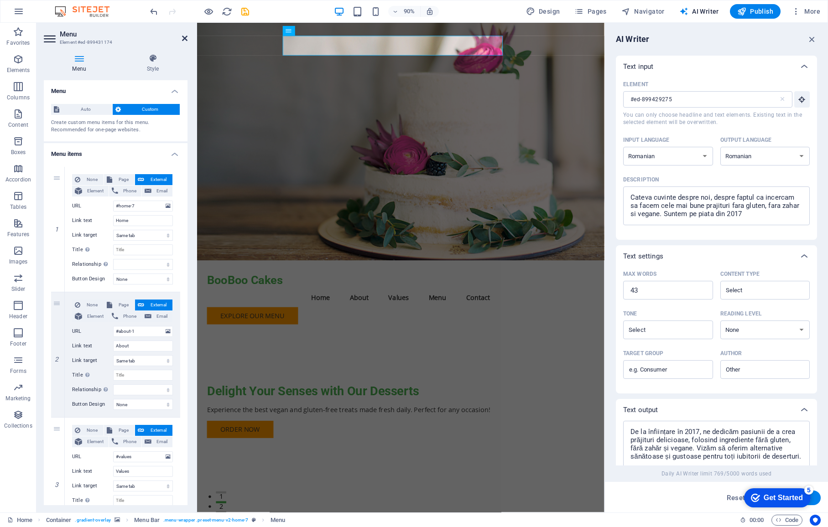
drag, startPoint x: 182, startPoint y: 37, endPoint x: 146, endPoint y: 14, distance: 43.0
click at [182, 37] on icon at bounding box center [184, 38] width 5 height 7
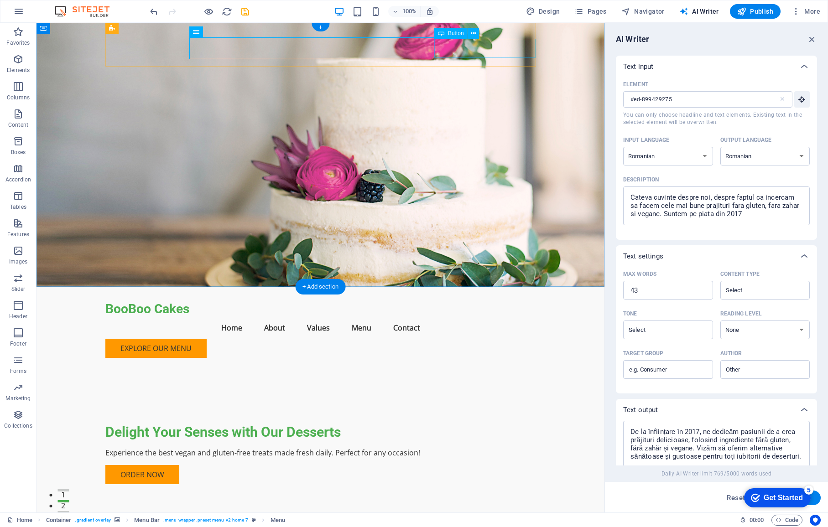
click at [477, 339] on div "Explore Our Menu" at bounding box center [320, 348] width 431 height 19
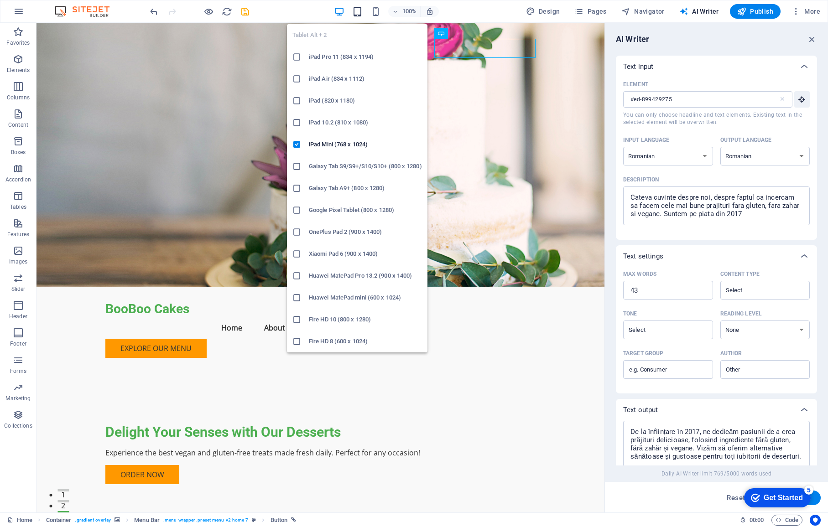
click at [362, 9] on icon "button" at bounding box center [357, 11] width 10 height 10
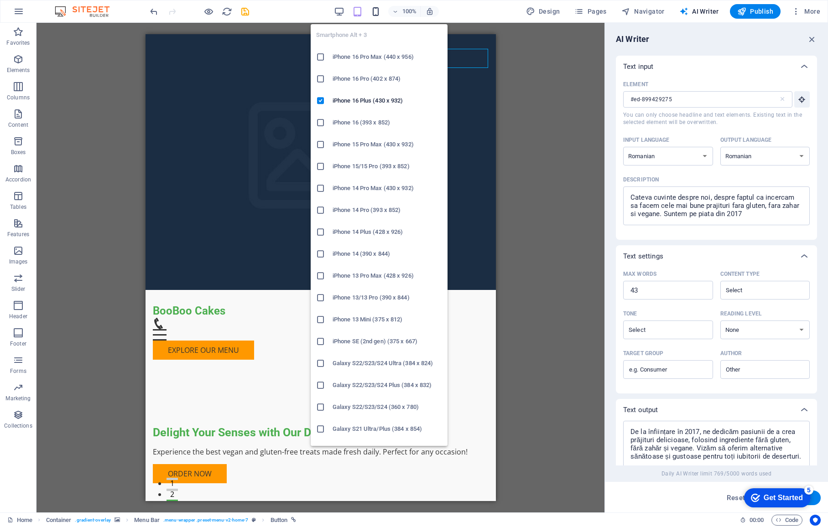
click at [375, 7] on icon "button" at bounding box center [375, 11] width 10 height 10
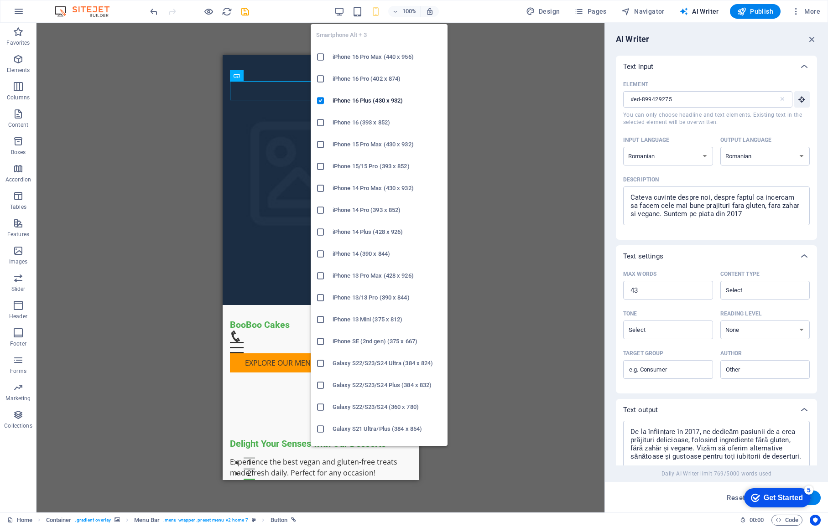
click at [375, 58] on h6 "iPhone 16 Pro Max (440 x 956)" at bounding box center [387, 57] width 109 height 11
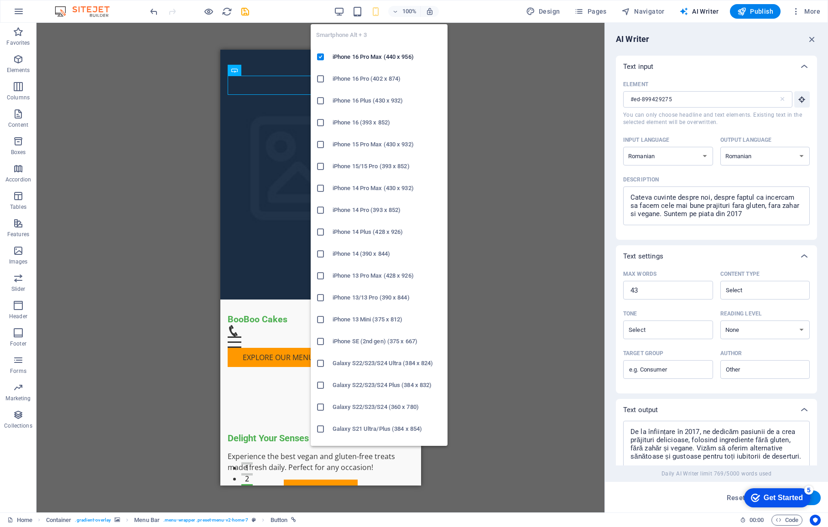
scroll to position [3, 0]
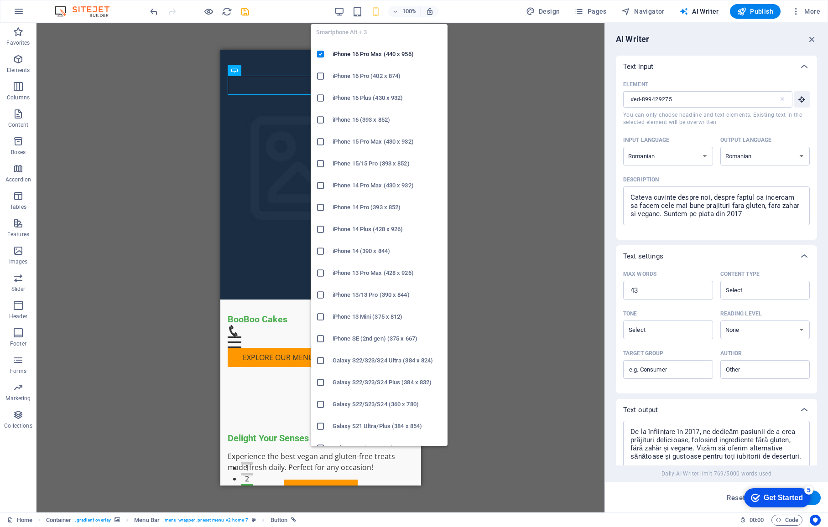
click at [372, 187] on h6 "iPhone 14 Pro Max (430 x 932)" at bounding box center [387, 185] width 109 height 11
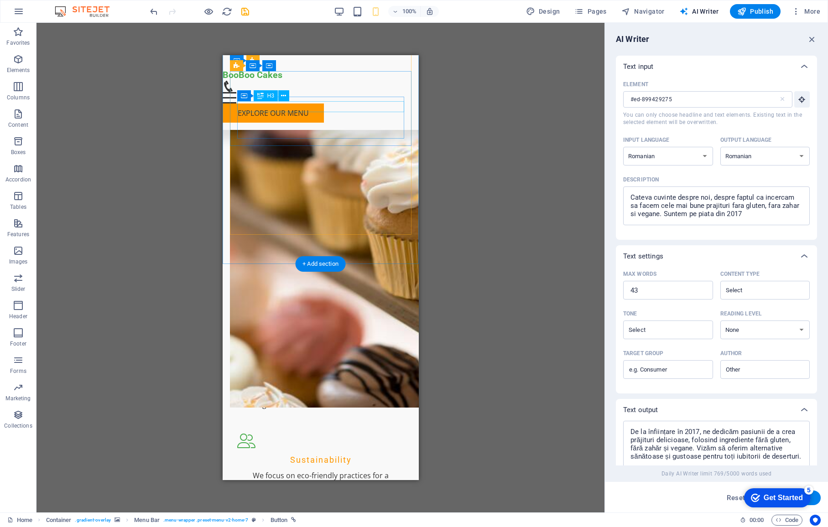
scroll to position [0, 0]
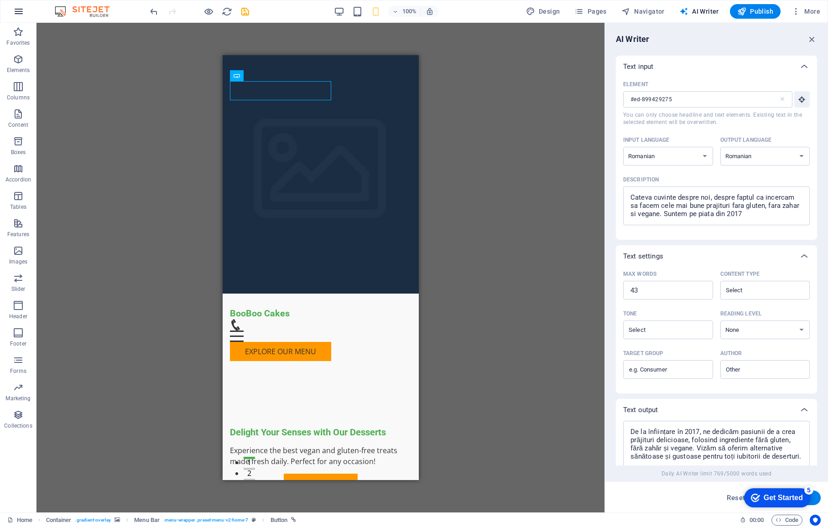
click at [21, 10] on icon "button" at bounding box center [18, 11] width 11 height 11
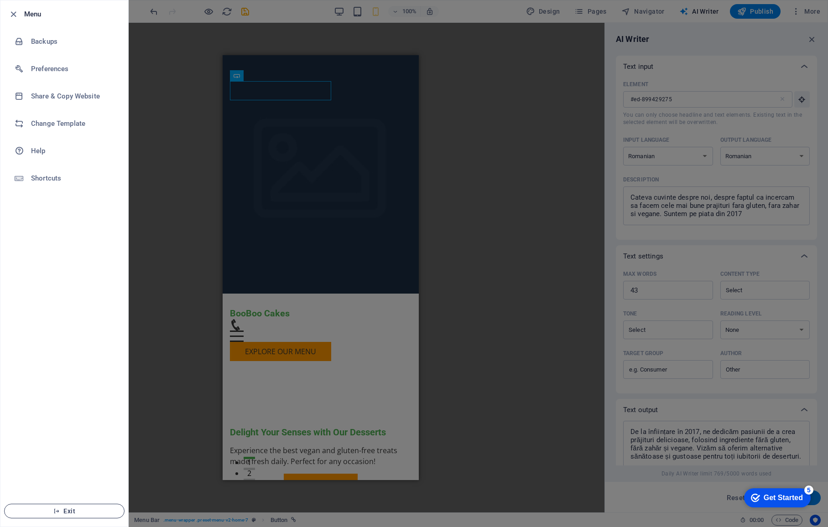
click at [75, 491] on span "Exit" at bounding box center [64, 511] width 105 height 7
